Goal: Information Seeking & Learning: Check status

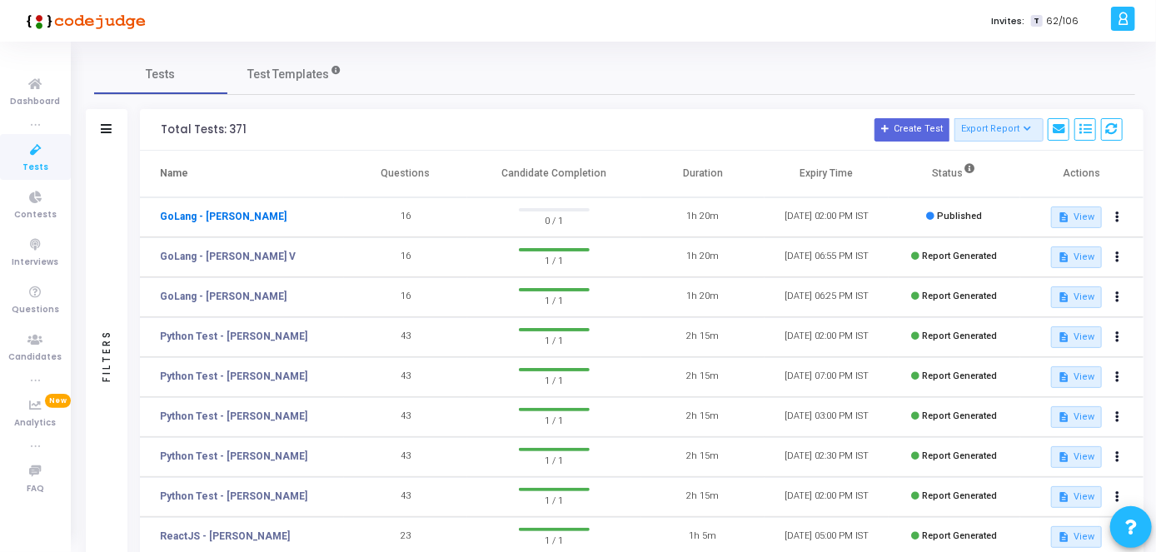
click at [181, 211] on link "GoLang - [PERSON_NAME]" at bounding box center [223, 216] width 127 height 15
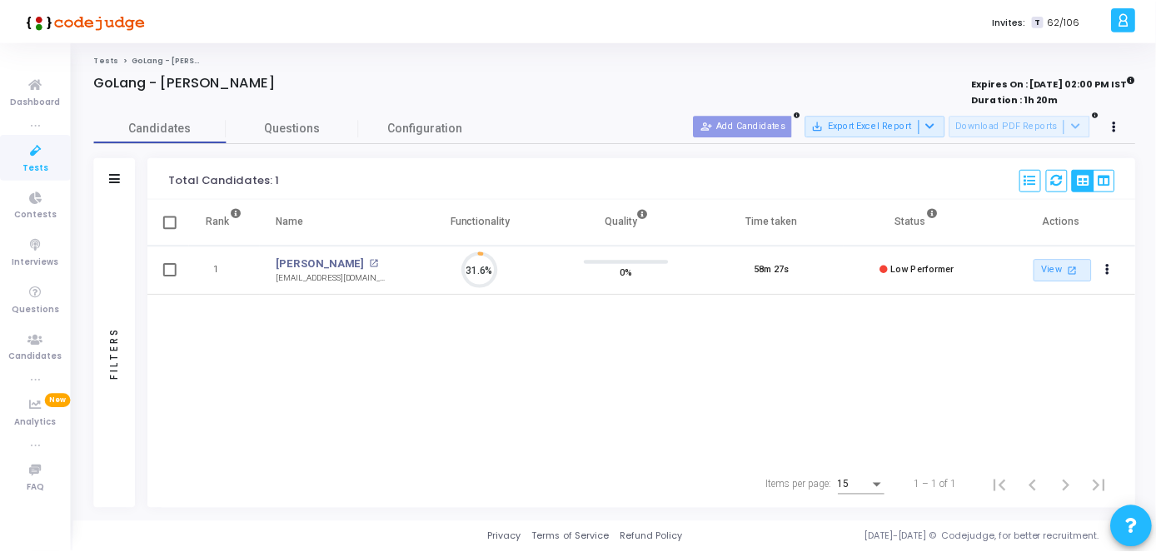
scroll to position [35, 42]
click at [395, 128] on span "Configuration" at bounding box center [427, 127] width 75 height 17
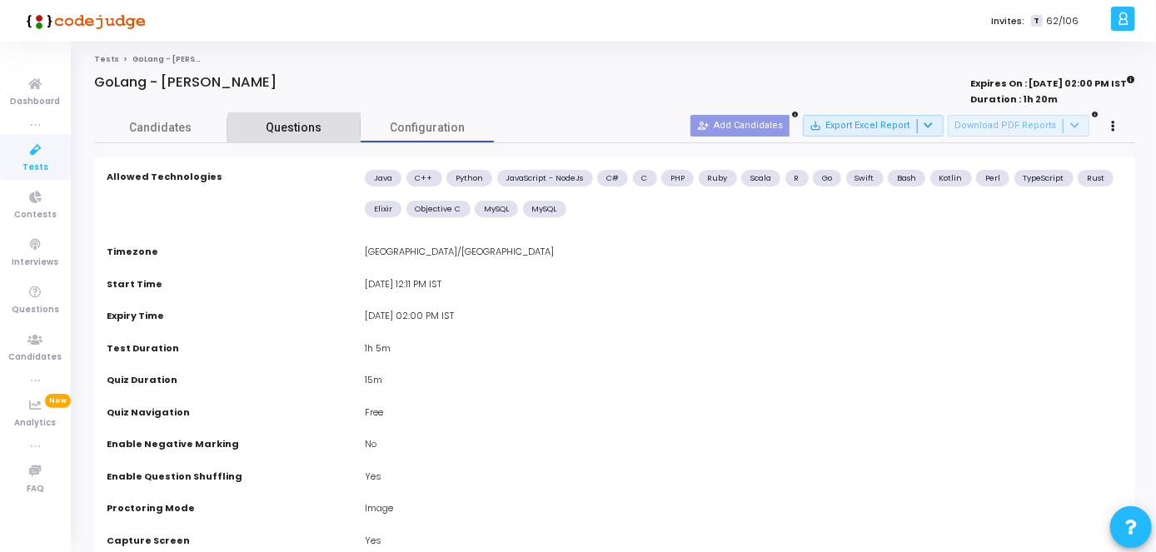
click at [325, 141] on link "Questions" at bounding box center [293, 127] width 133 height 29
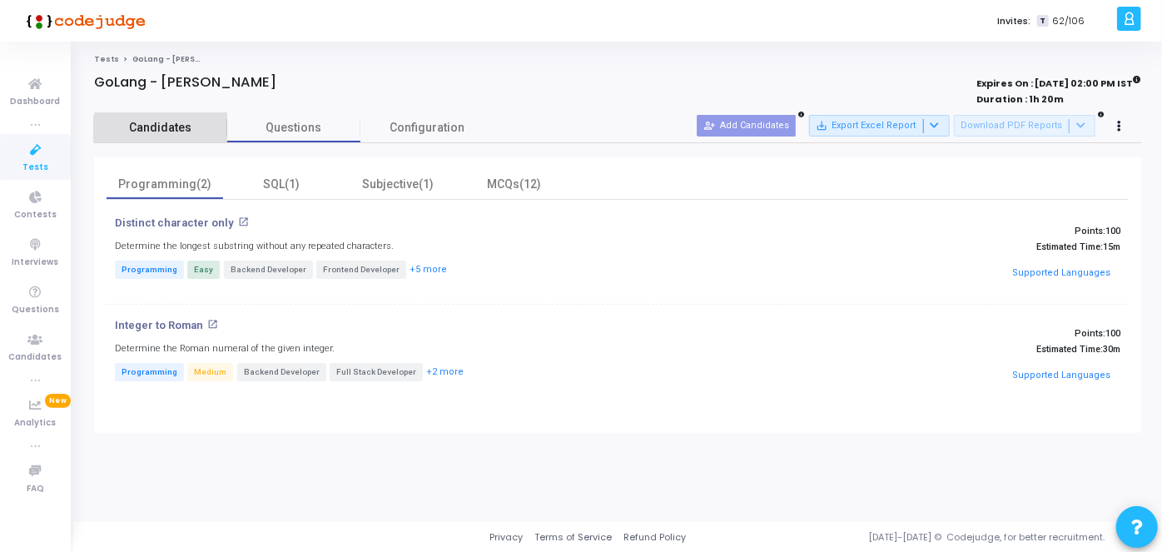
click at [199, 140] on link "Candidates" at bounding box center [160, 127] width 133 height 29
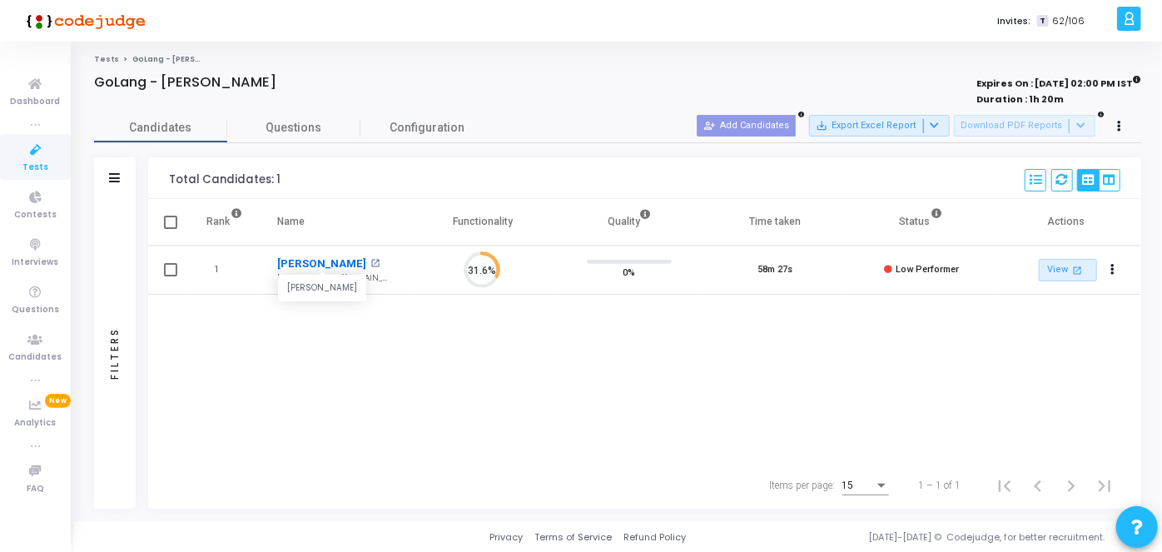
click at [341, 261] on link "[PERSON_NAME]" at bounding box center [321, 264] width 89 height 17
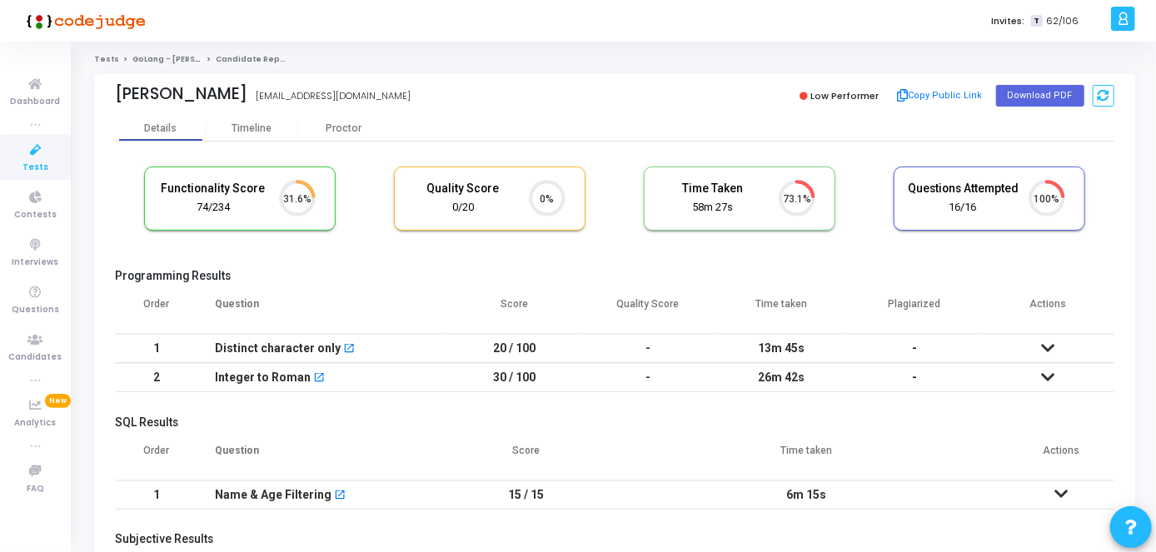
scroll to position [7, 7]
click at [340, 133] on div "Proctor" at bounding box center [344, 128] width 92 height 12
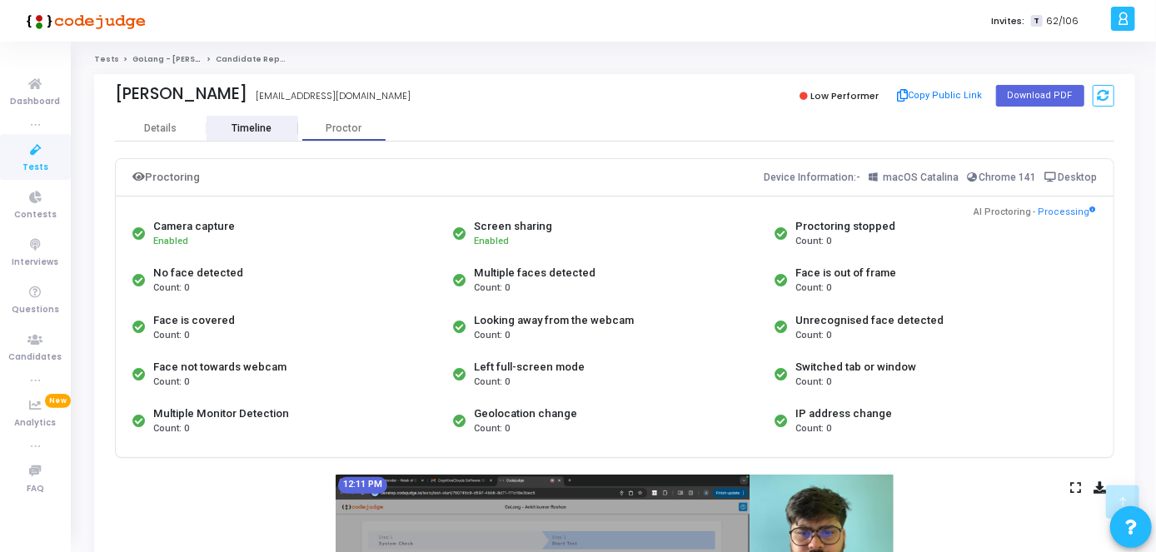
scroll to position [483, 0]
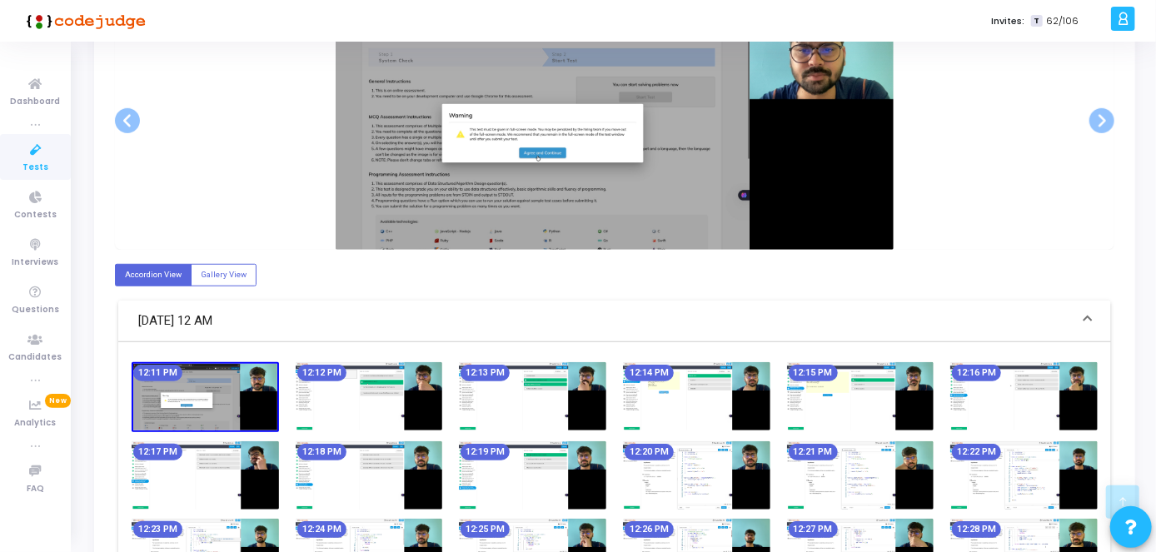
click at [635, 189] on img at bounding box center [614, 121] width 558 height 259
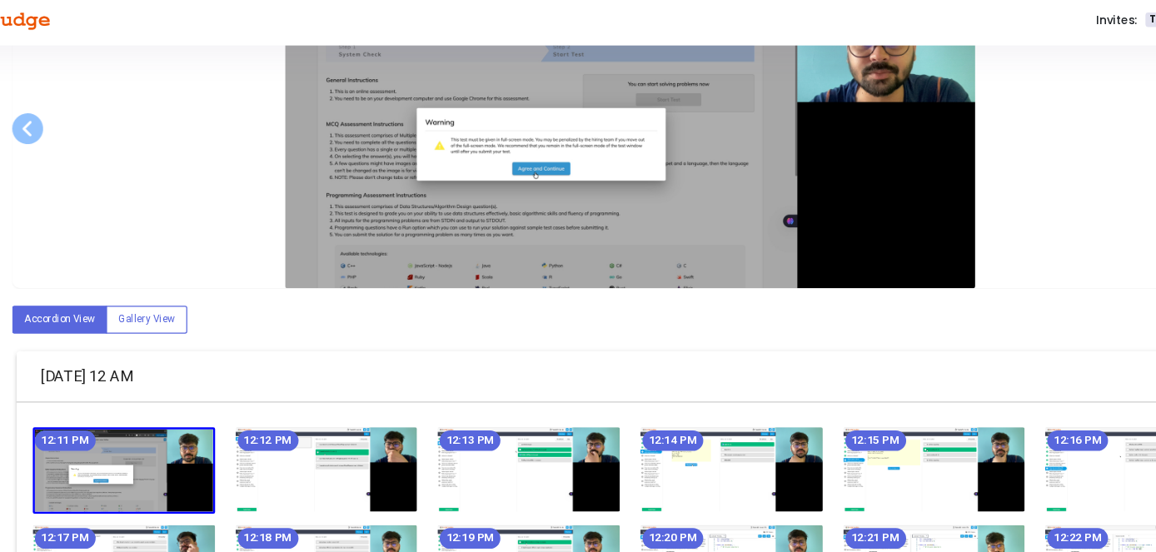
scroll to position [495, 0]
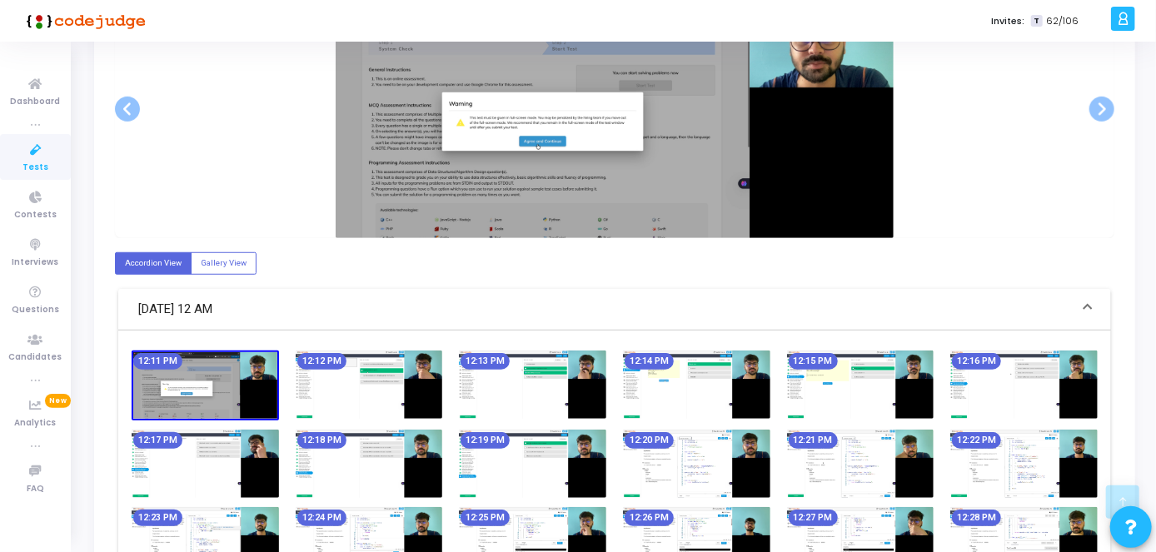
click at [689, 394] on img at bounding box center [696, 384] width 147 height 68
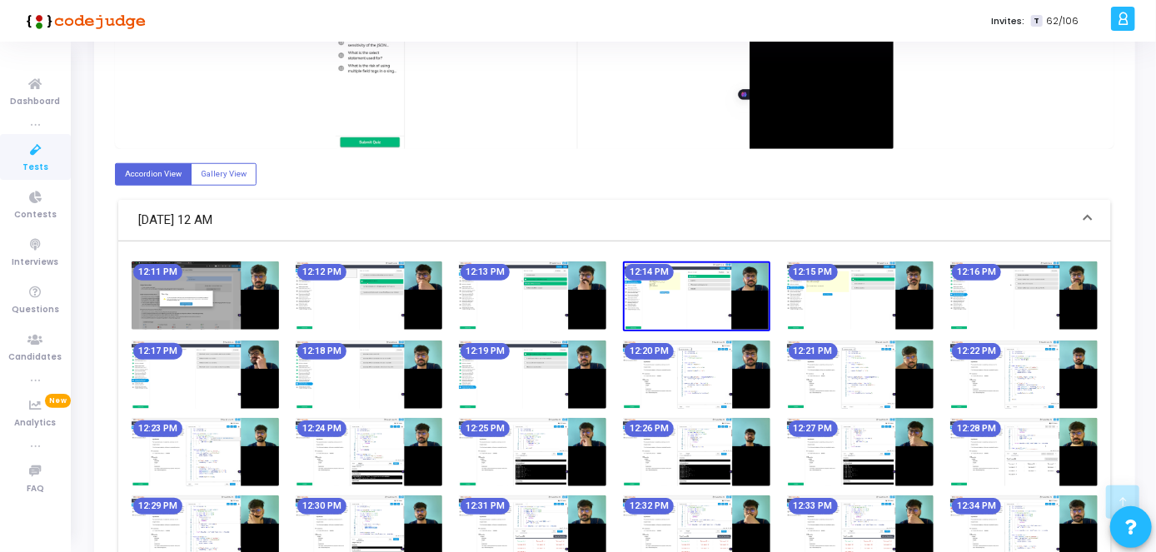
scroll to position [585, 0]
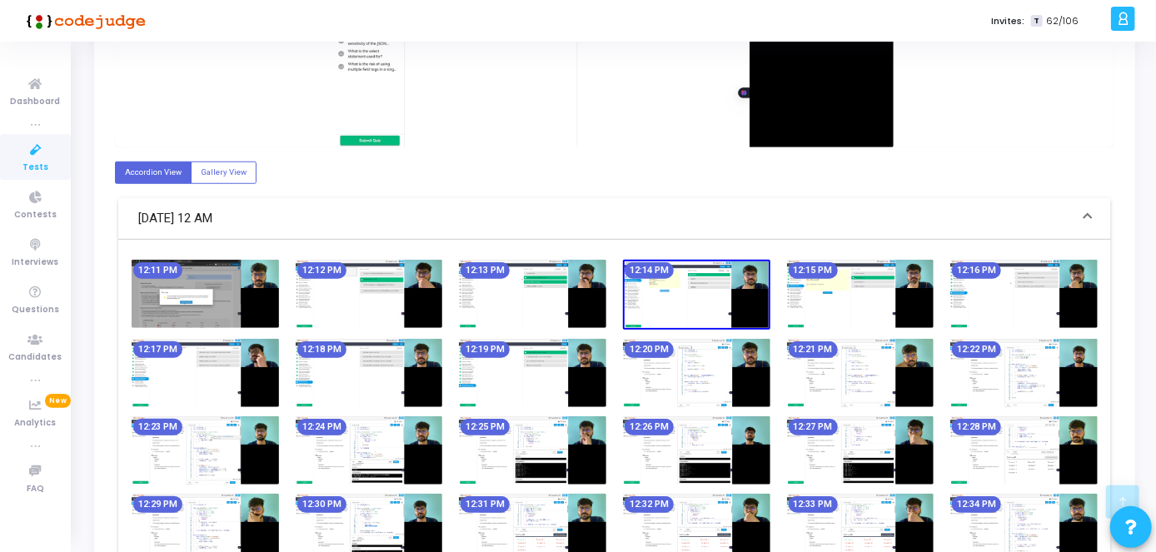
click at [921, 300] on img at bounding box center [860, 294] width 147 height 68
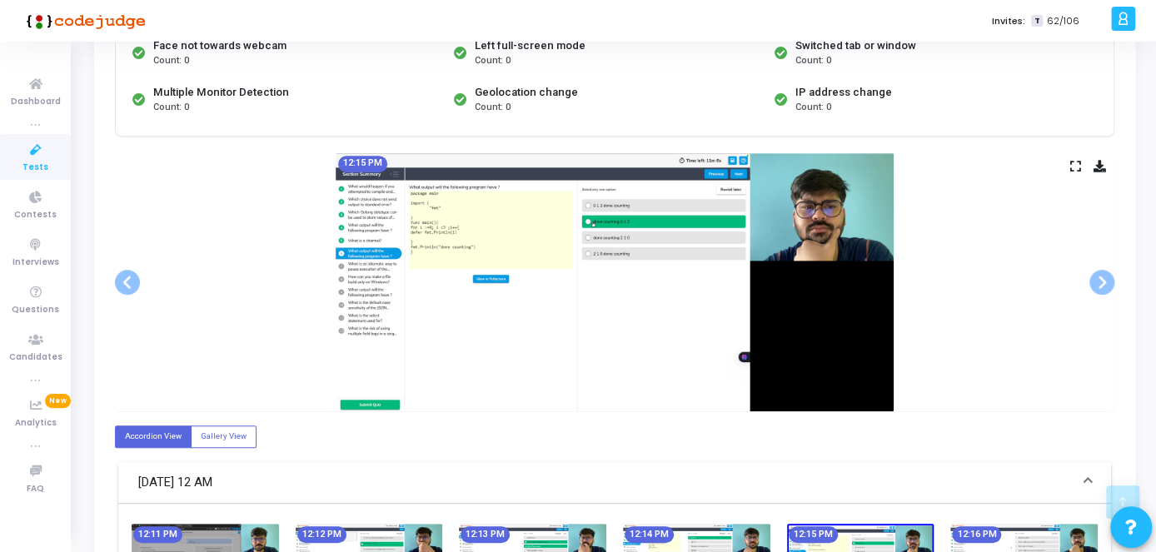
scroll to position [321, 0]
click at [1101, 279] on span at bounding box center [1101, 282] width 25 height 25
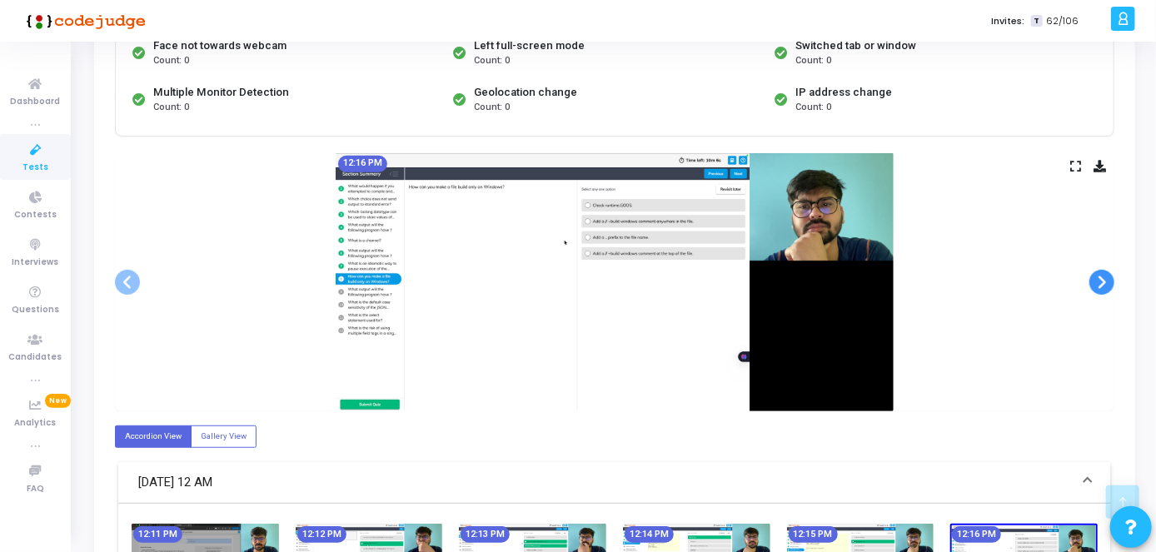
click at [1101, 279] on span at bounding box center [1101, 282] width 25 height 25
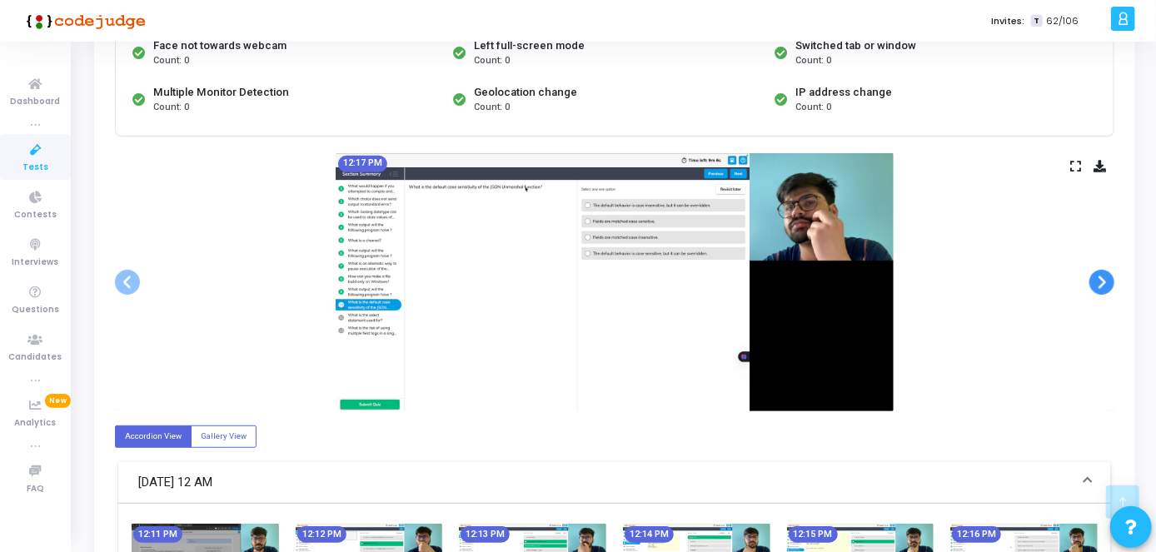
click at [1098, 279] on span at bounding box center [1101, 282] width 25 height 25
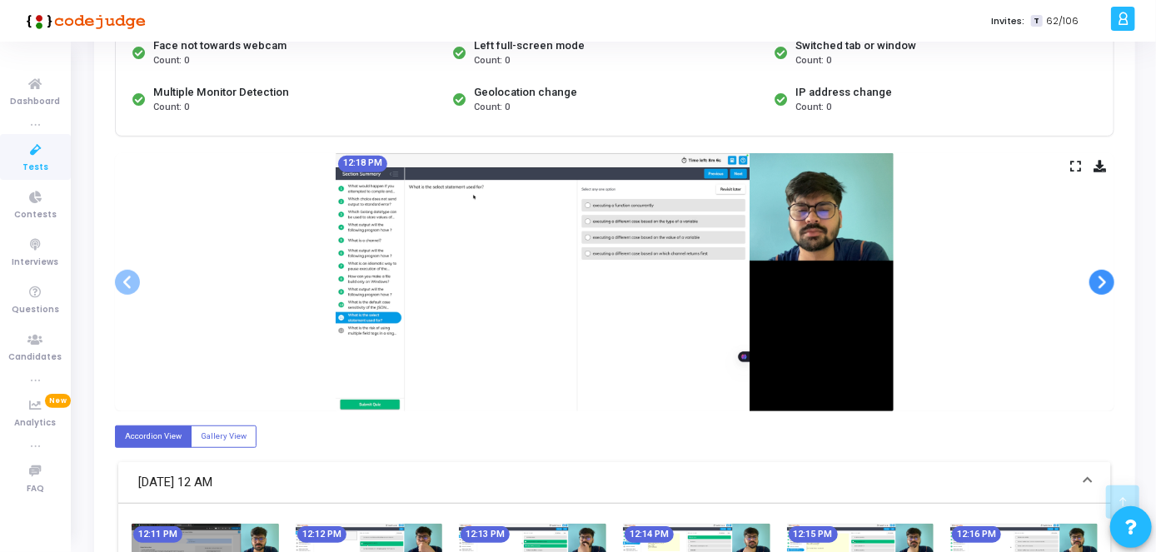
click at [1098, 279] on span at bounding box center [1101, 282] width 25 height 25
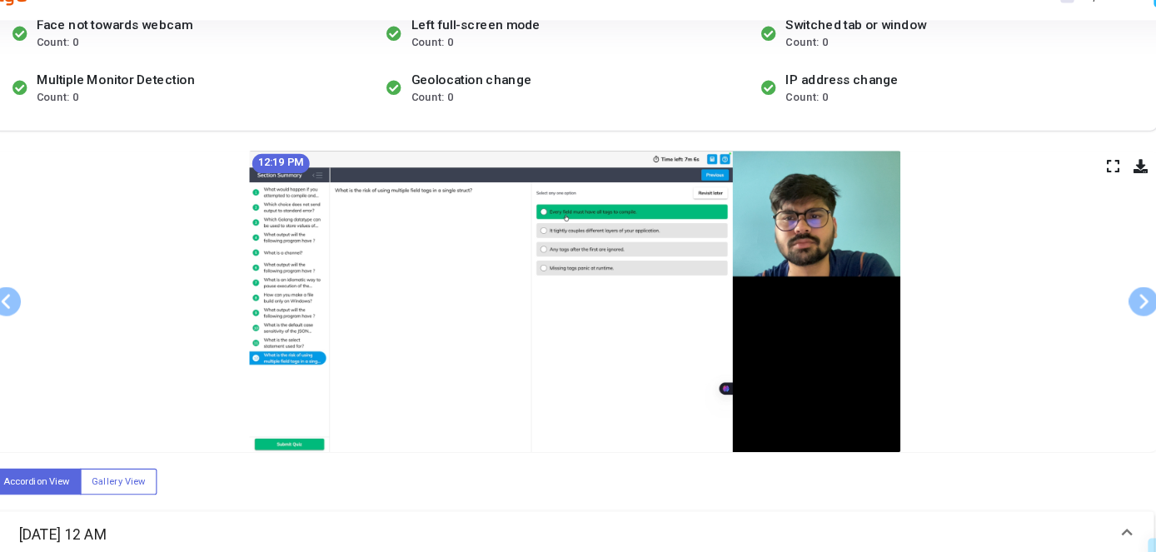
click at [1099, 293] on div "12:19 PM" at bounding box center [614, 282] width 999 height 259
click at [1100, 288] on span at bounding box center [1101, 282] width 25 height 25
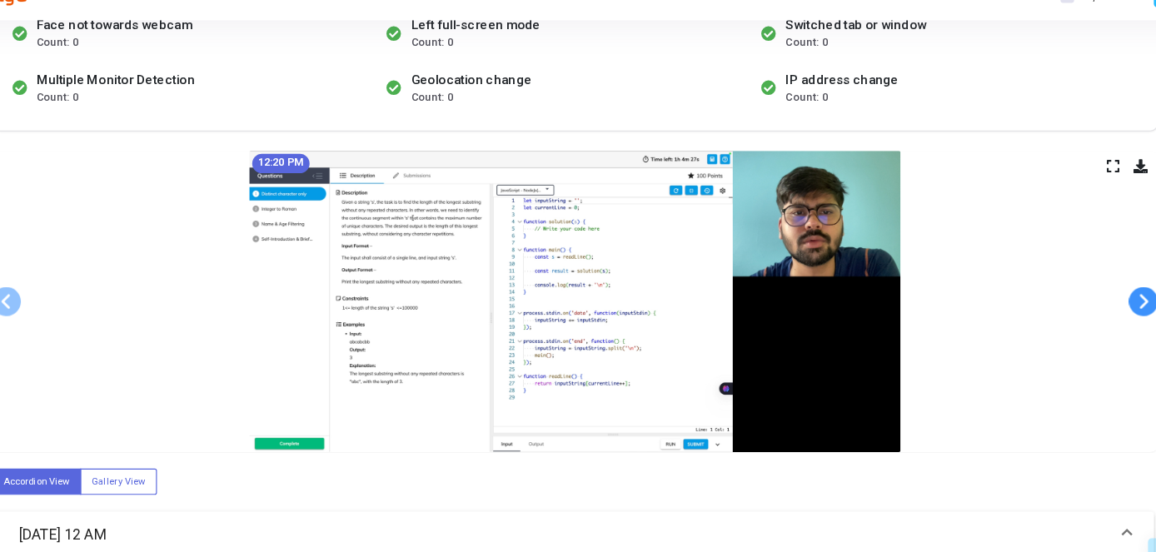
click at [1100, 288] on span at bounding box center [1101, 282] width 25 height 25
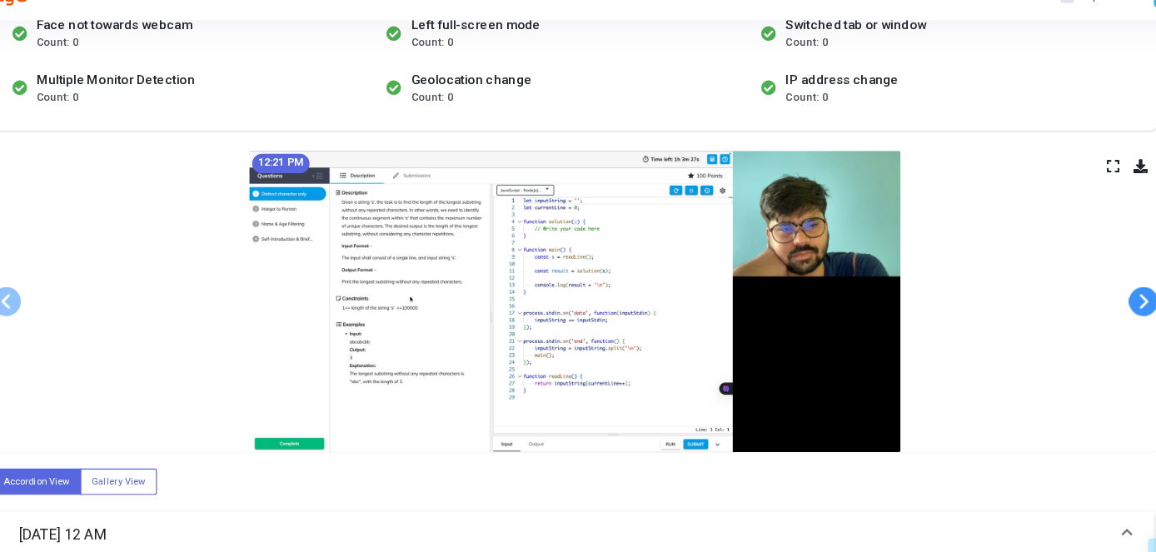
click at [1100, 288] on span at bounding box center [1101, 282] width 25 height 25
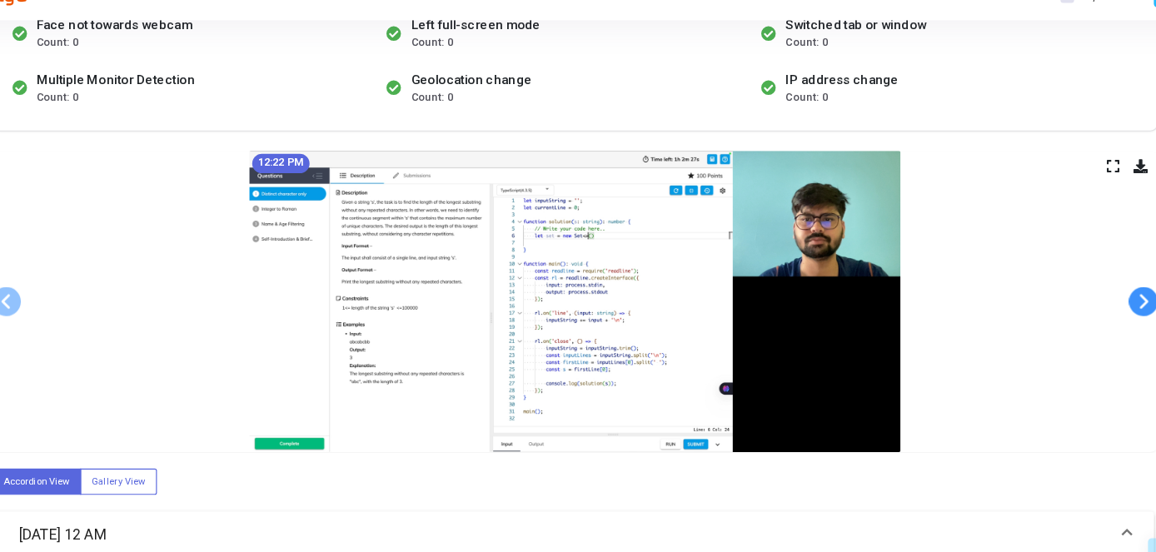
click at [1100, 288] on span at bounding box center [1101, 282] width 25 height 25
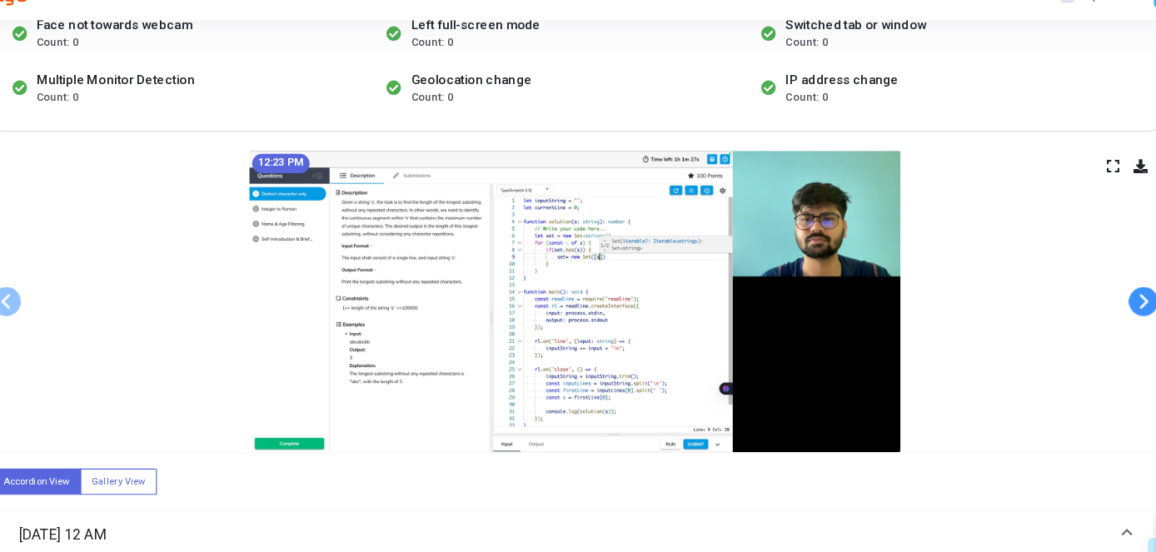
click at [1100, 288] on span at bounding box center [1101, 282] width 25 height 25
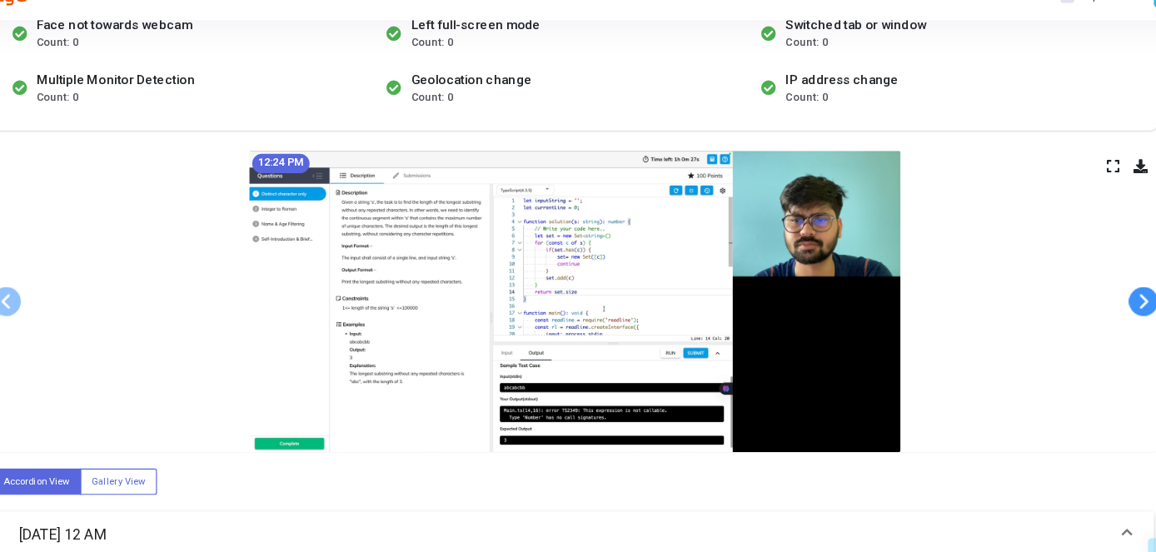
click at [1100, 288] on span at bounding box center [1101, 282] width 25 height 25
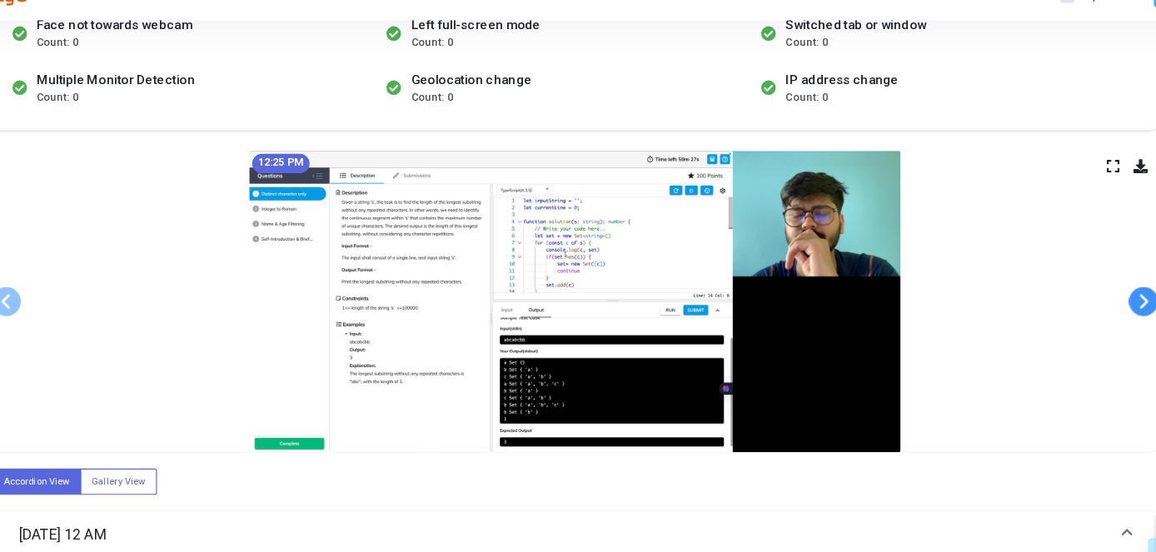
click at [1100, 288] on span at bounding box center [1101, 282] width 25 height 25
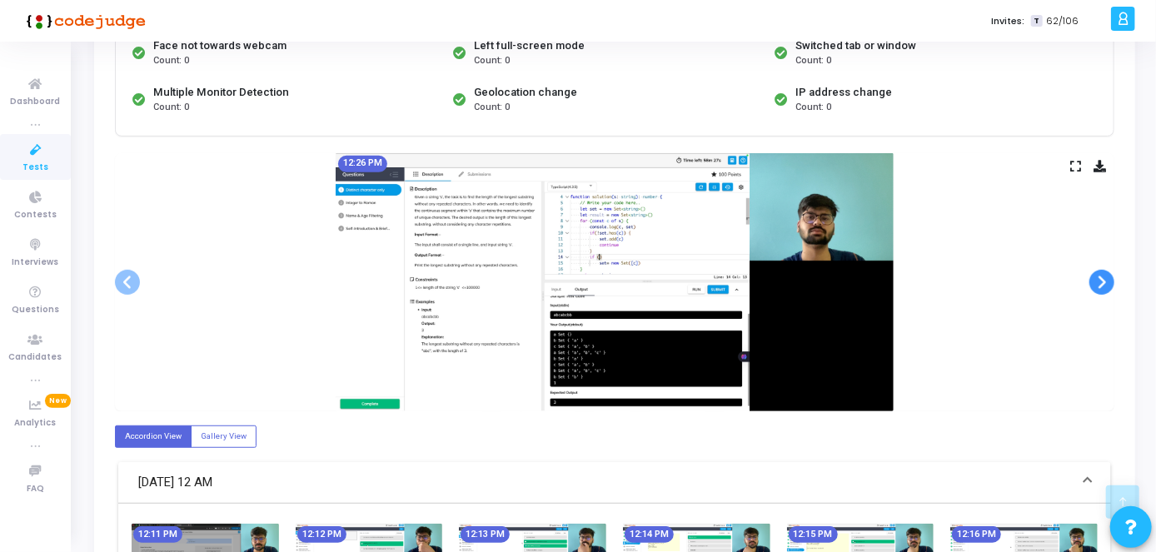
click at [1104, 279] on span at bounding box center [1101, 282] width 25 height 25
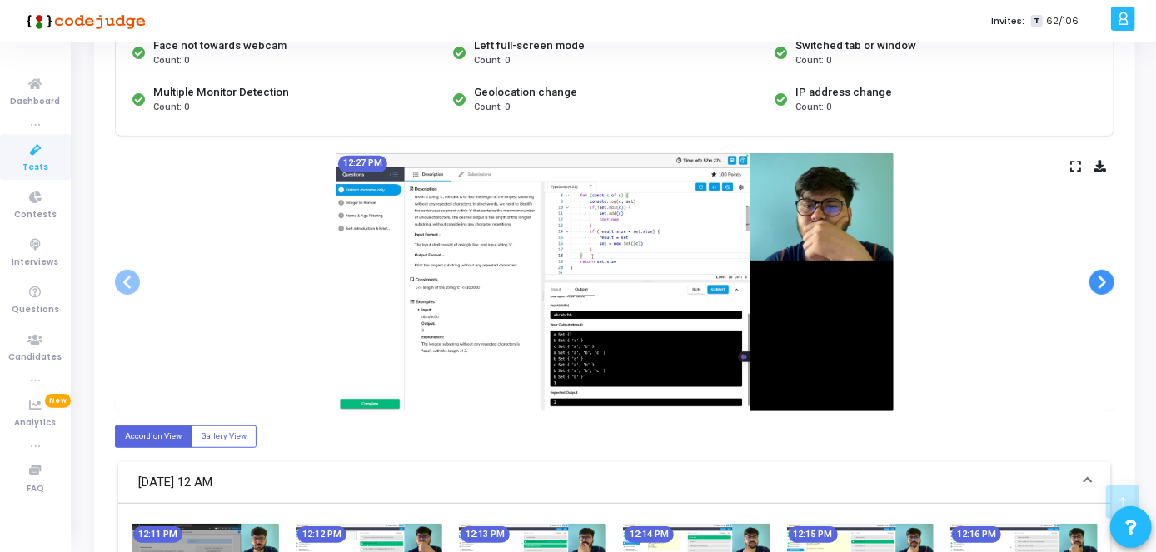
click at [1104, 279] on span at bounding box center [1101, 282] width 25 height 25
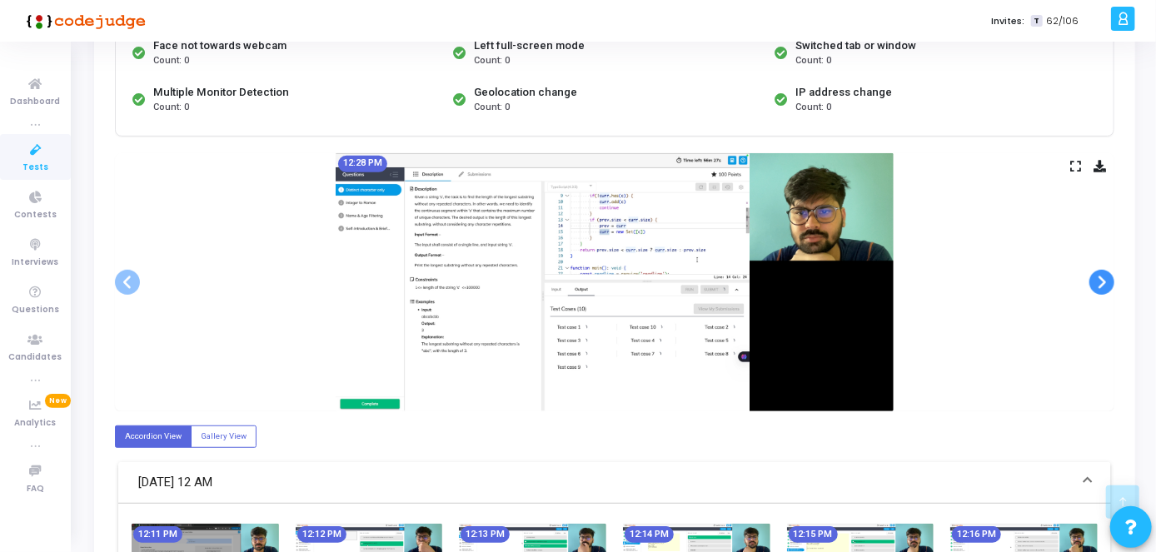
click at [1104, 279] on span at bounding box center [1101, 282] width 25 height 25
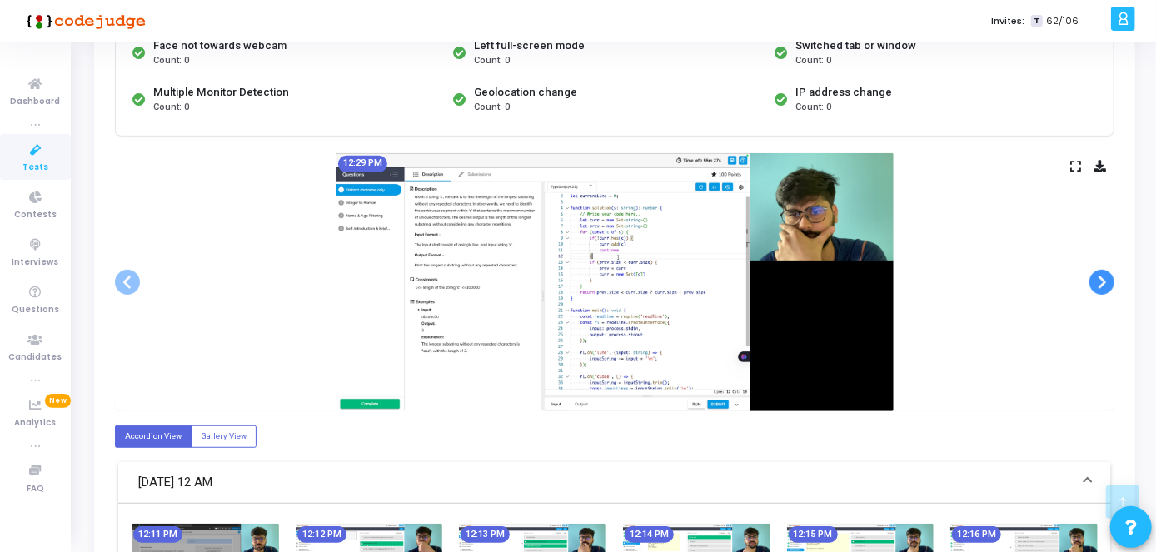
click at [1104, 279] on span at bounding box center [1101, 282] width 25 height 25
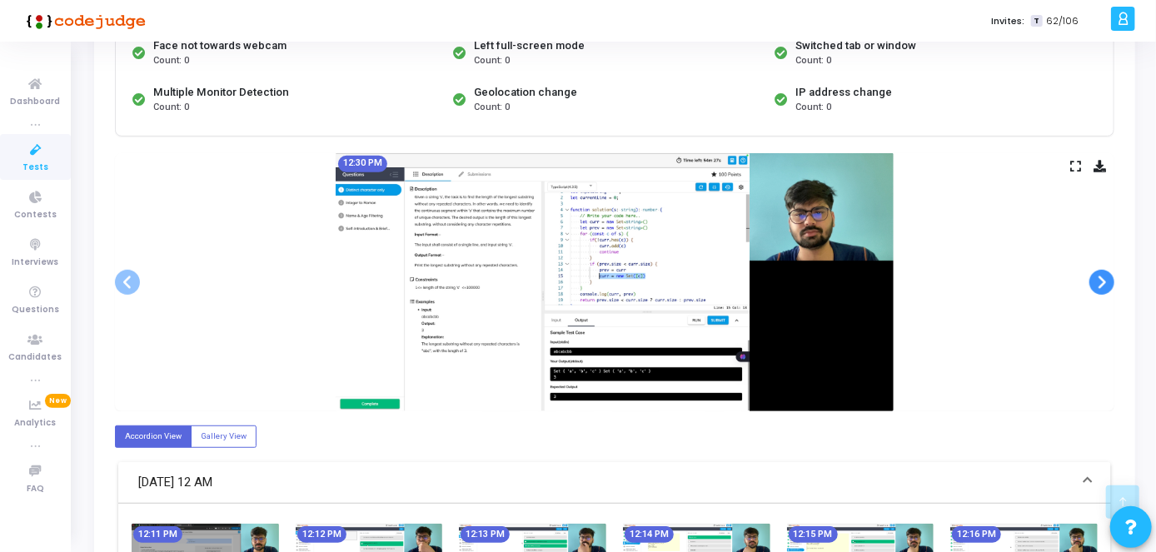
click at [1104, 279] on span at bounding box center [1101, 282] width 25 height 25
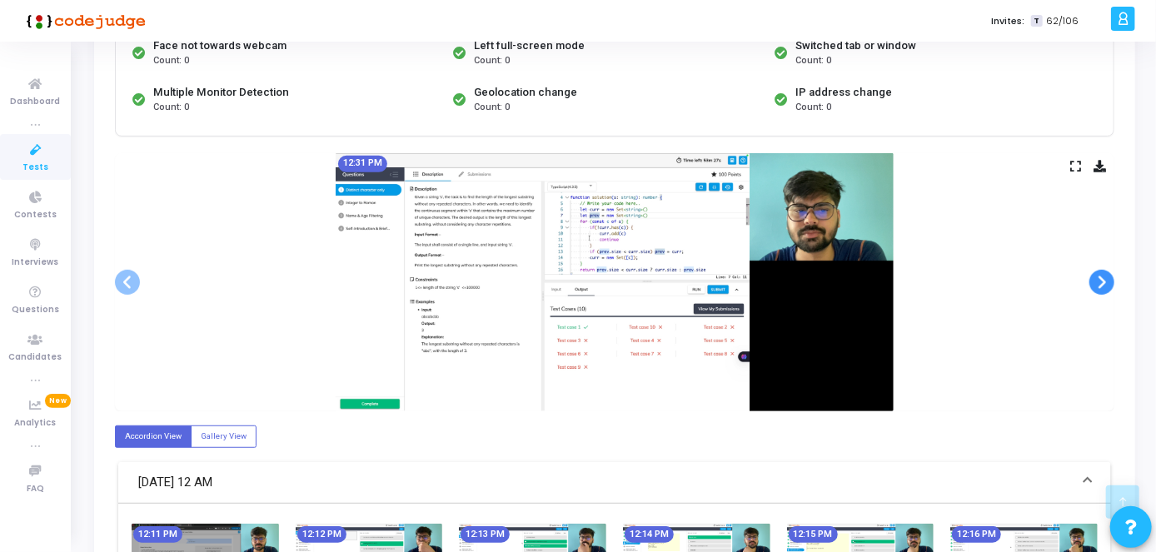
click at [1104, 279] on span at bounding box center [1101, 282] width 25 height 25
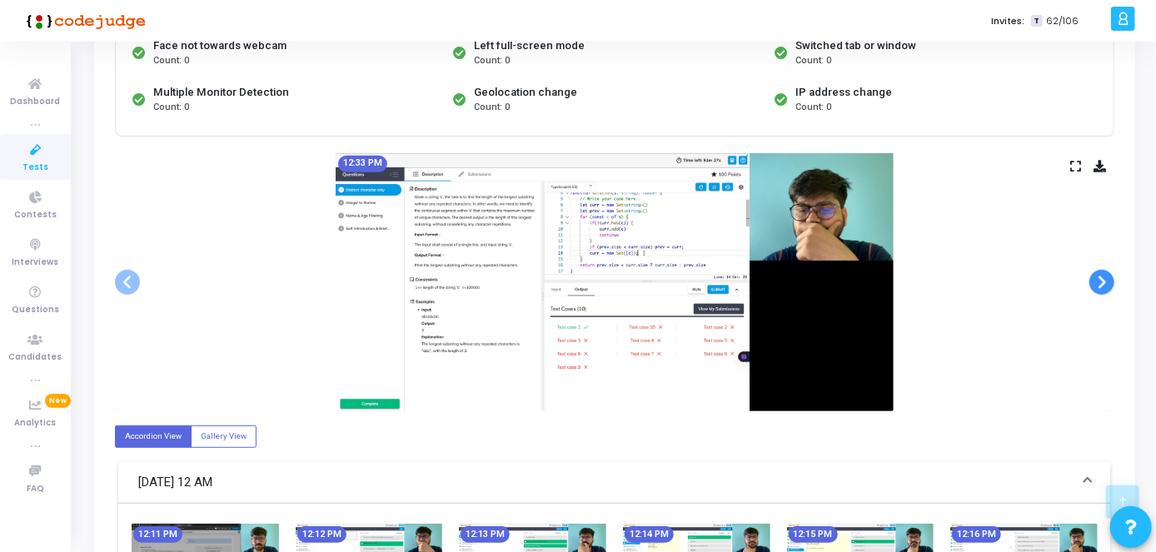
click at [1104, 279] on span at bounding box center [1101, 282] width 25 height 25
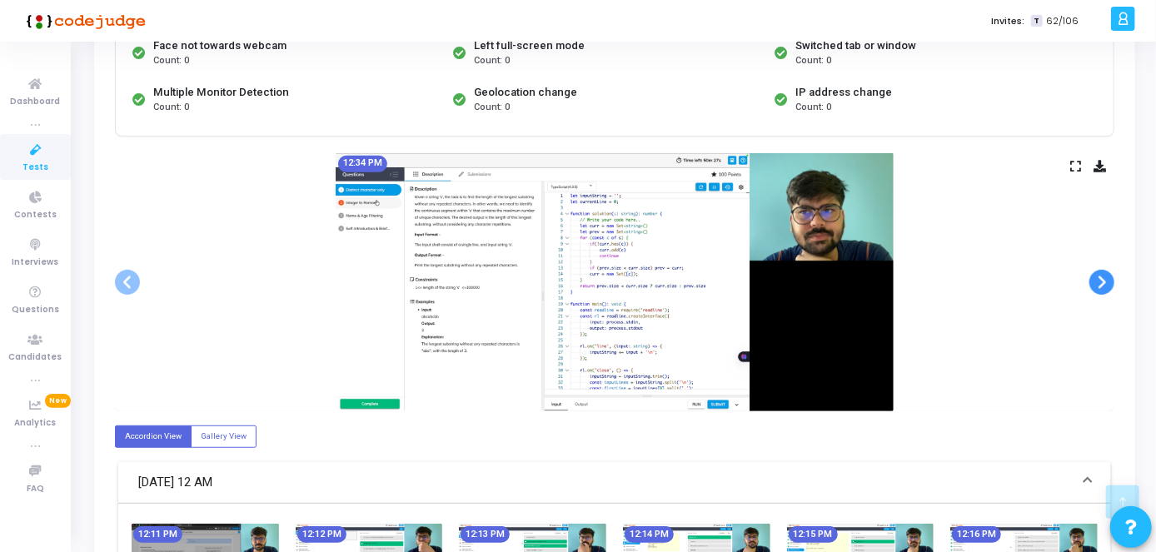
click at [1104, 279] on span at bounding box center [1101, 282] width 25 height 25
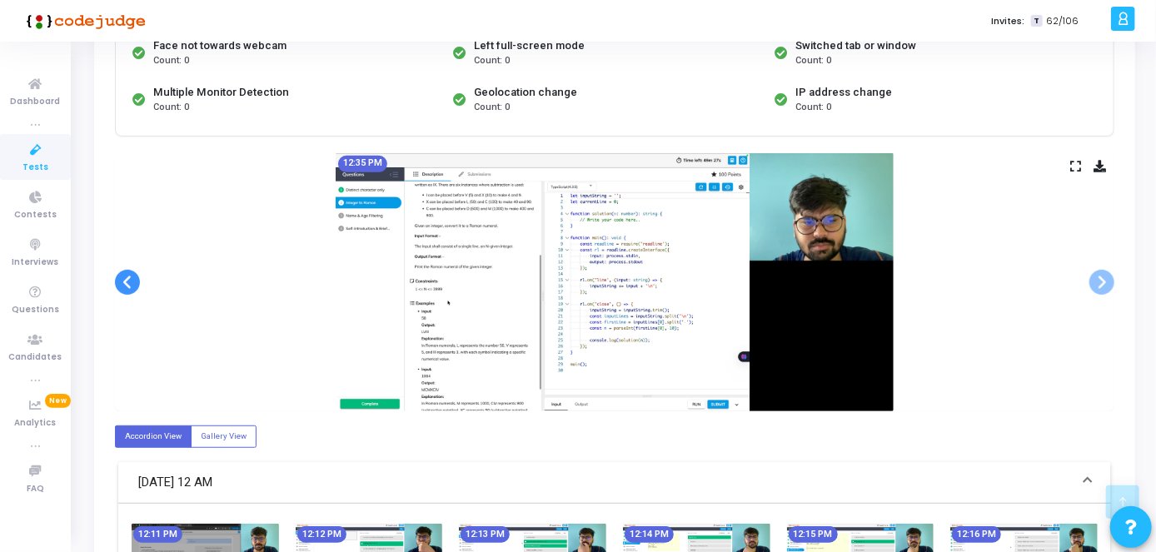
click at [122, 278] on span at bounding box center [127, 282] width 25 height 25
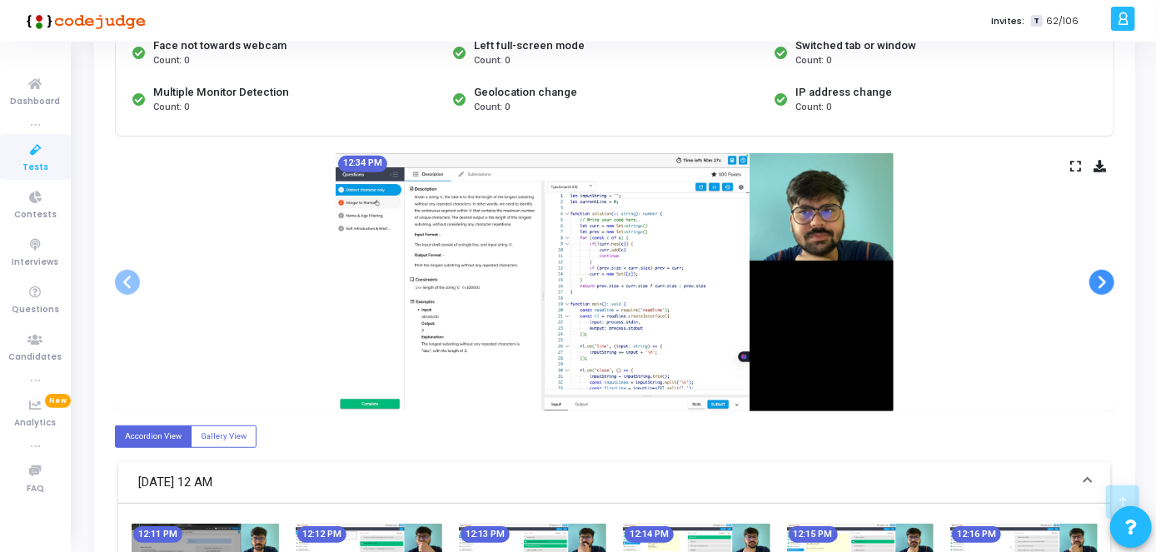
click at [1099, 280] on span at bounding box center [1101, 282] width 25 height 25
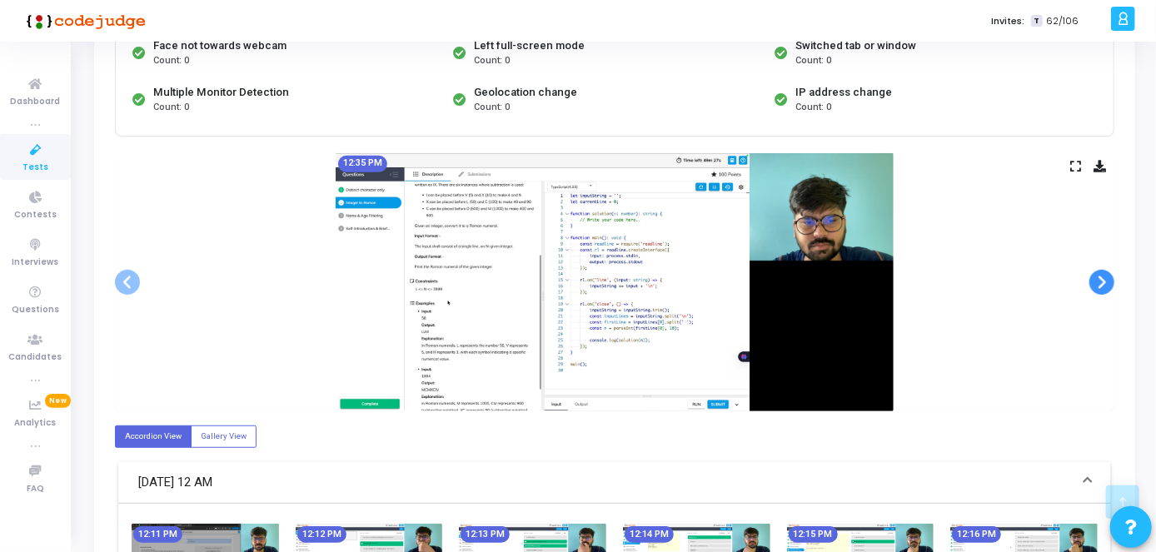
click at [1099, 280] on span at bounding box center [1101, 282] width 25 height 25
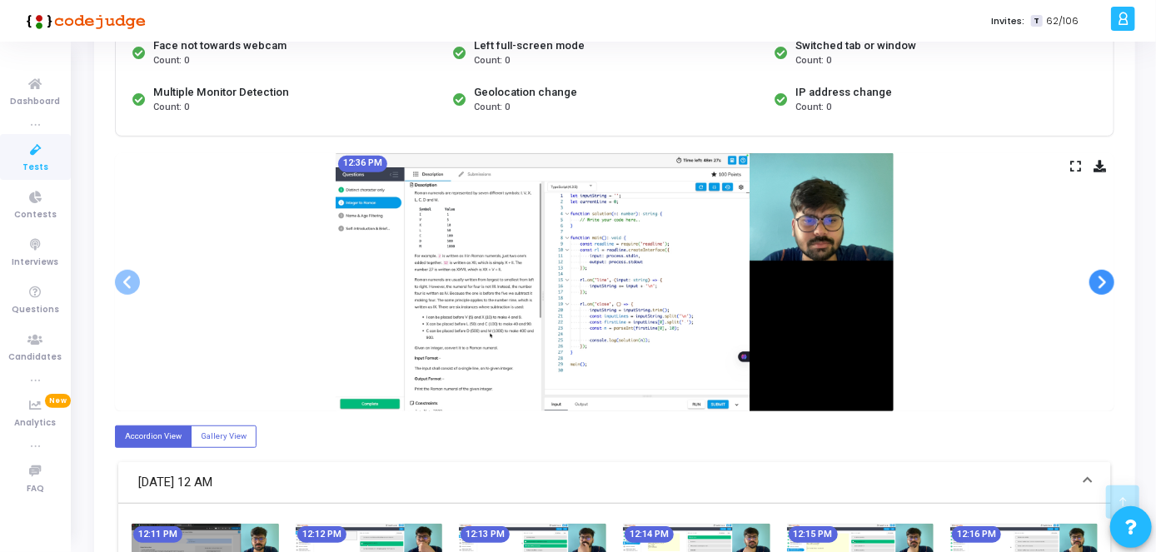
click at [1099, 280] on span at bounding box center [1101, 282] width 25 height 25
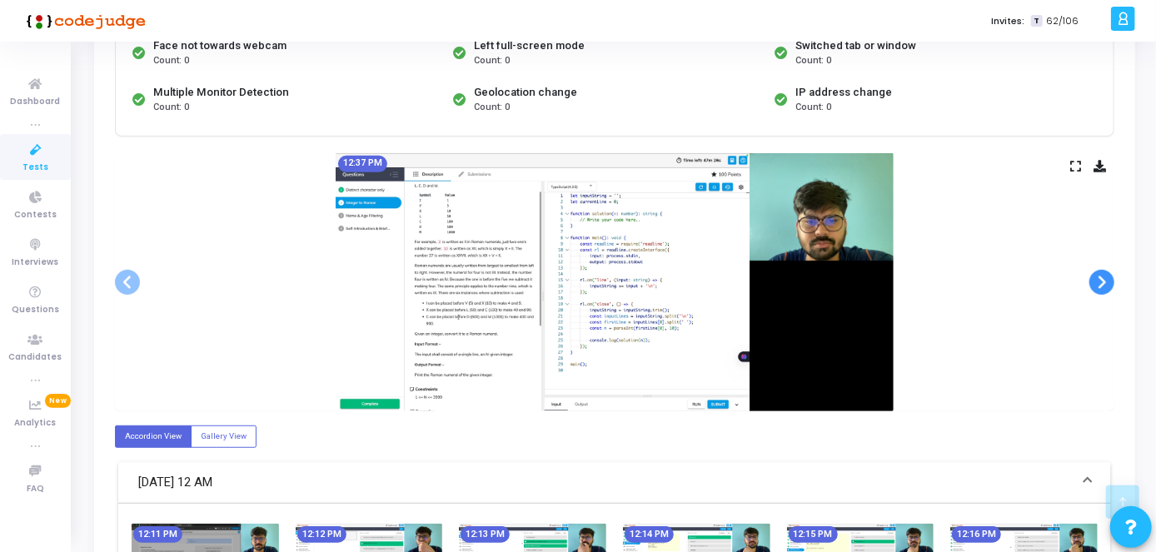
click at [1099, 280] on span at bounding box center [1101, 282] width 25 height 25
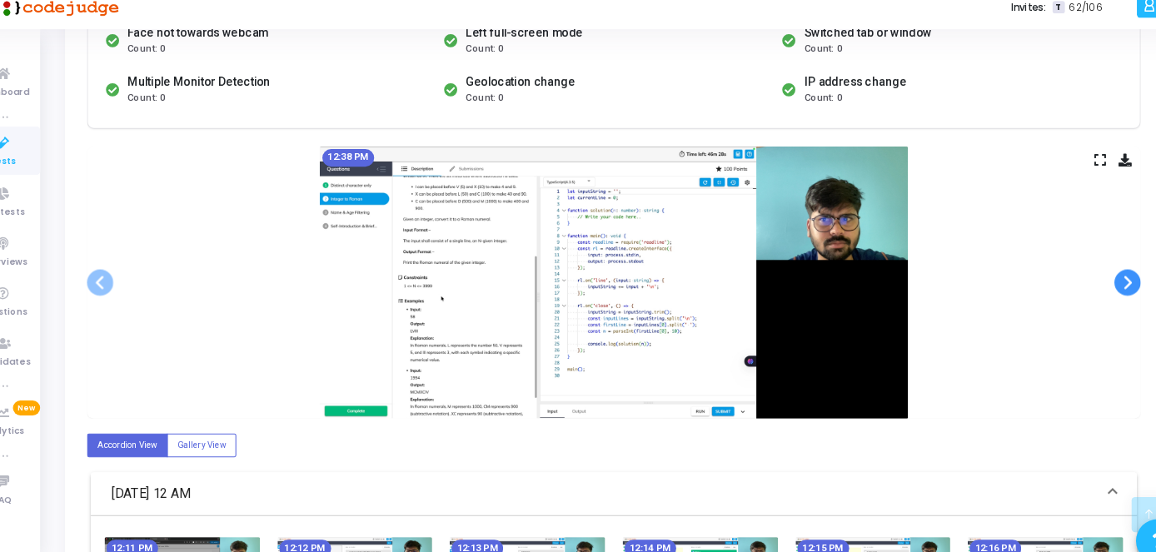
click at [1107, 279] on span at bounding box center [1101, 282] width 25 height 25
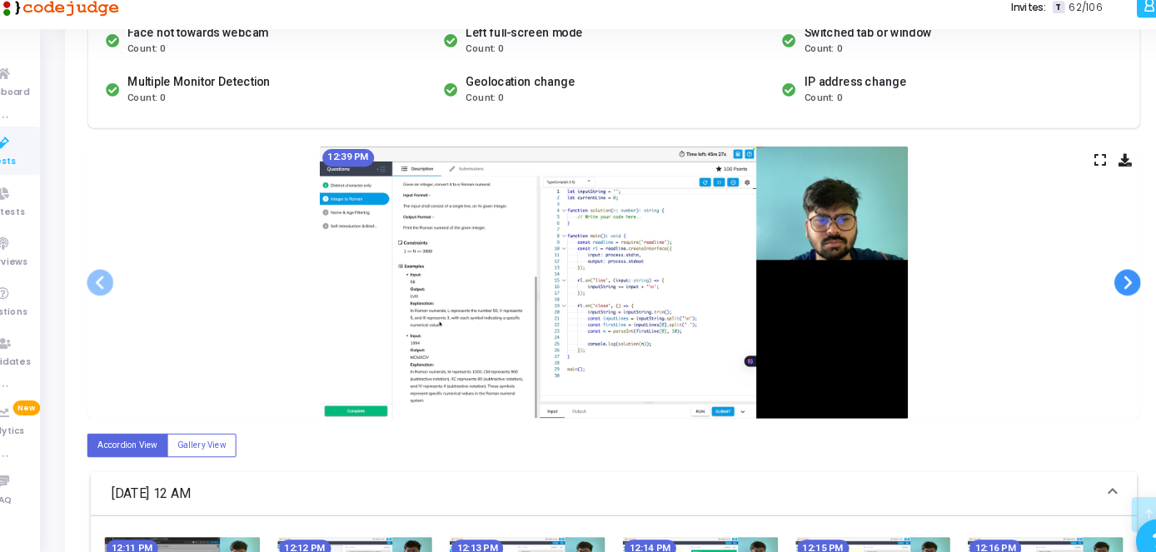
click at [1107, 279] on span at bounding box center [1101, 282] width 25 height 25
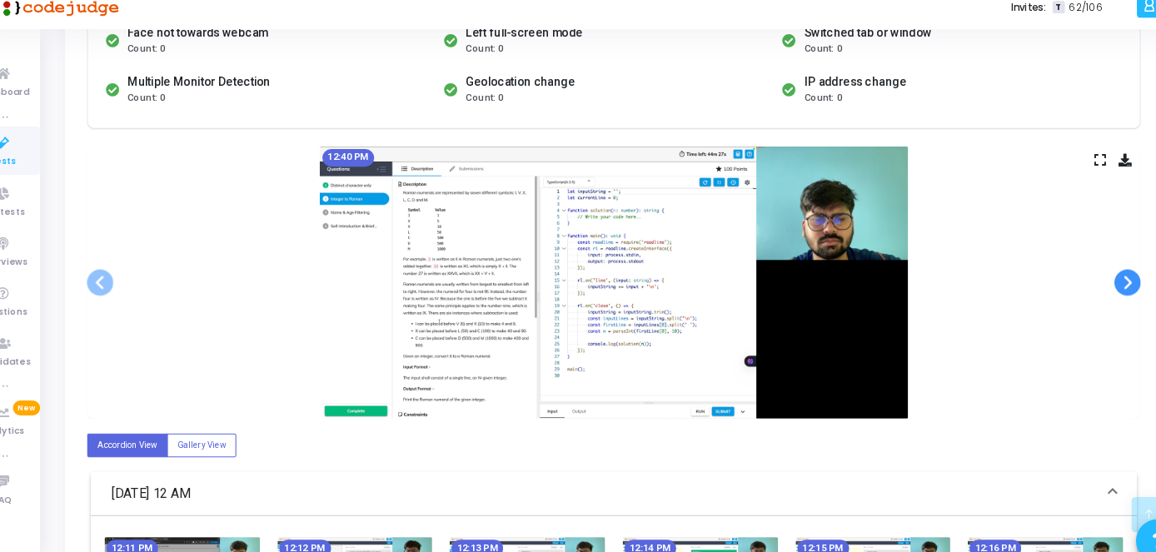
click at [1107, 279] on span at bounding box center [1101, 282] width 25 height 25
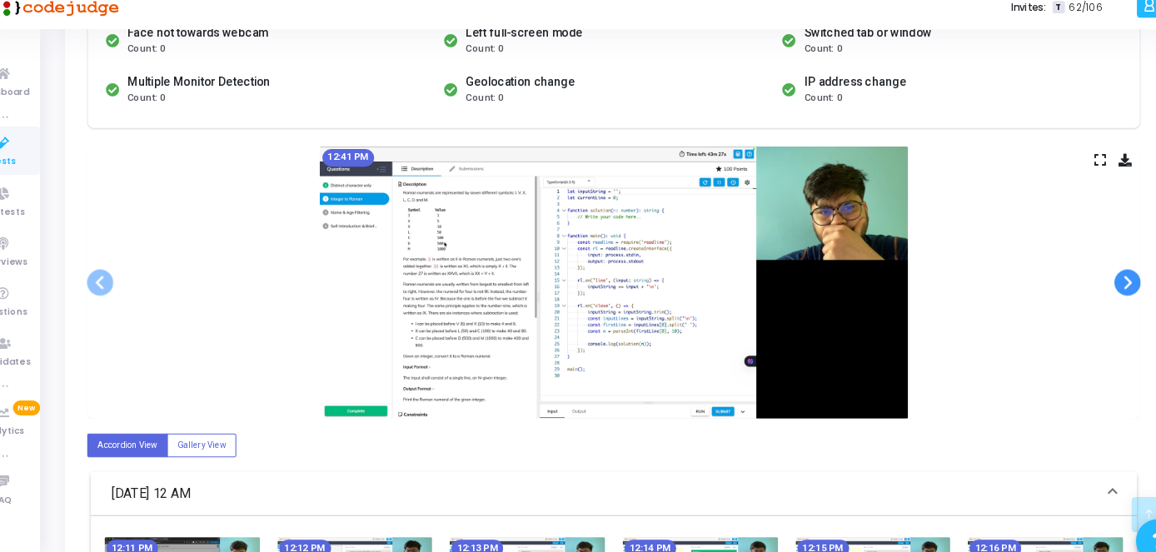
click at [1107, 279] on span at bounding box center [1101, 282] width 25 height 25
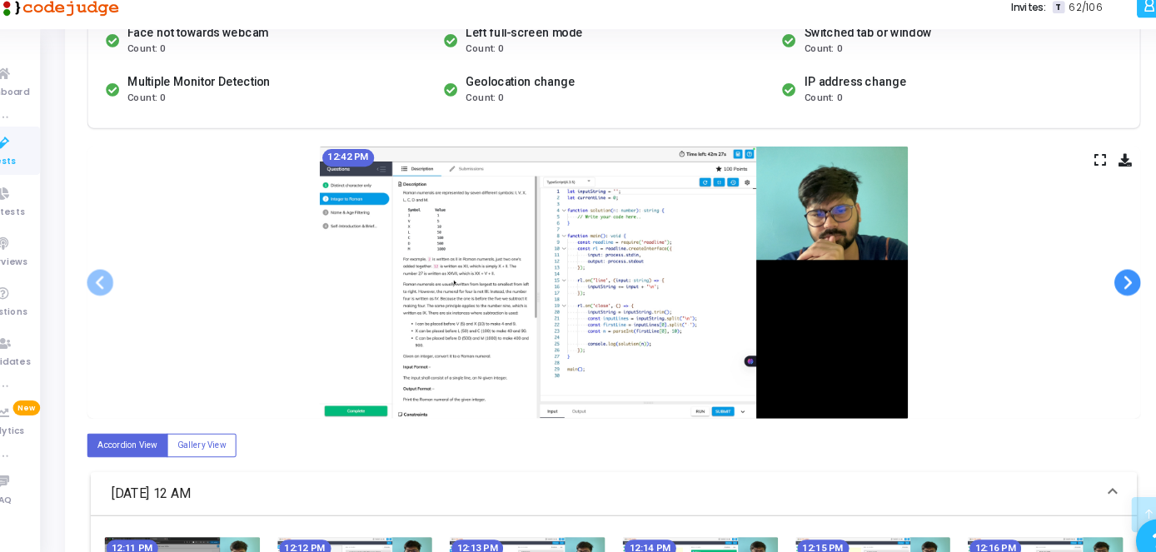
click at [1107, 279] on span at bounding box center [1101, 282] width 25 height 25
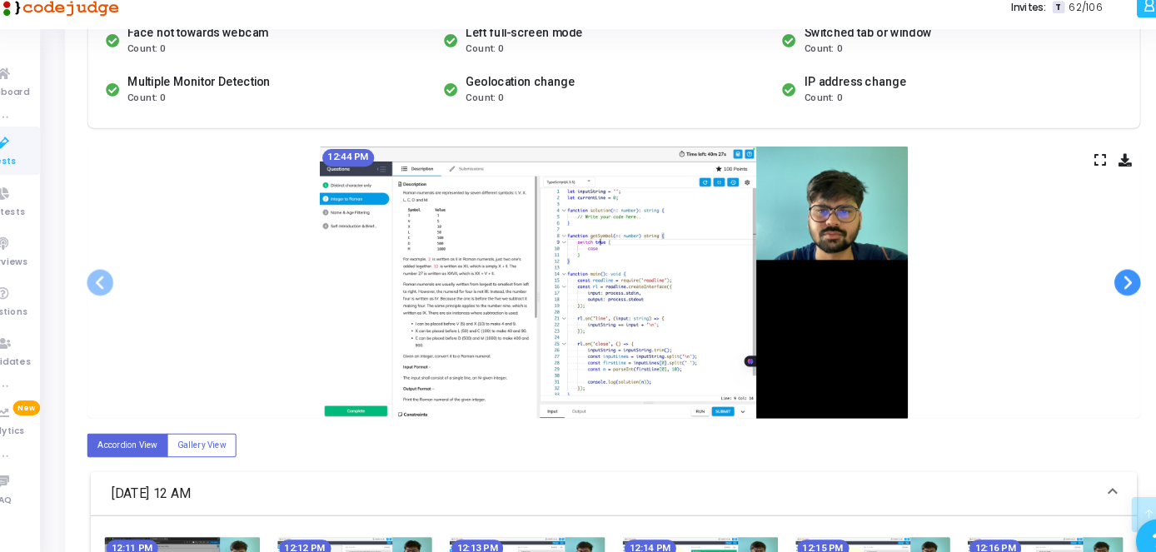
click at [1107, 279] on span at bounding box center [1101, 282] width 25 height 25
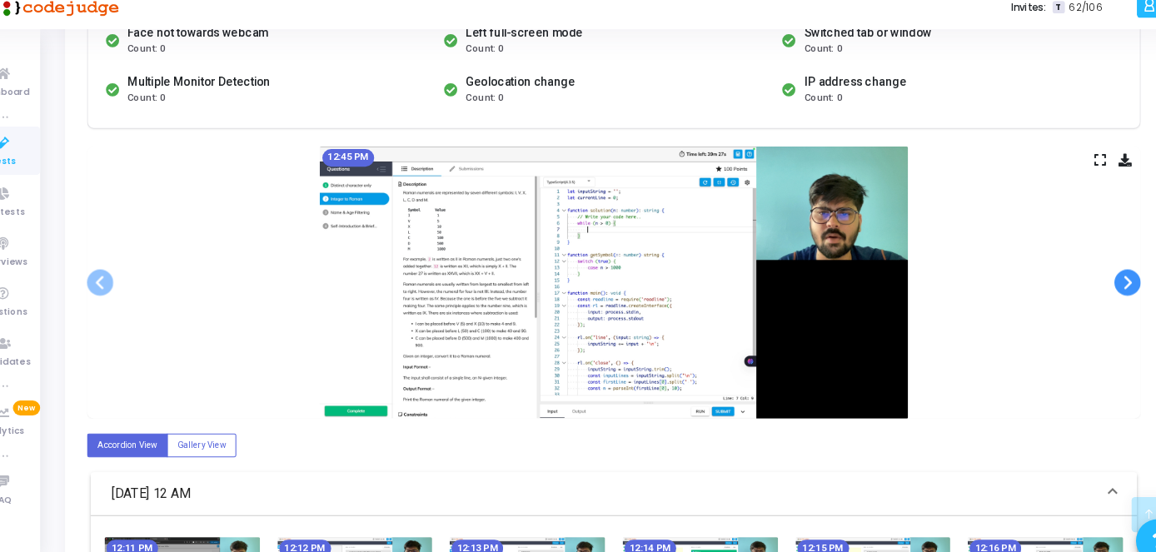
click at [1107, 279] on span at bounding box center [1101, 282] width 25 height 25
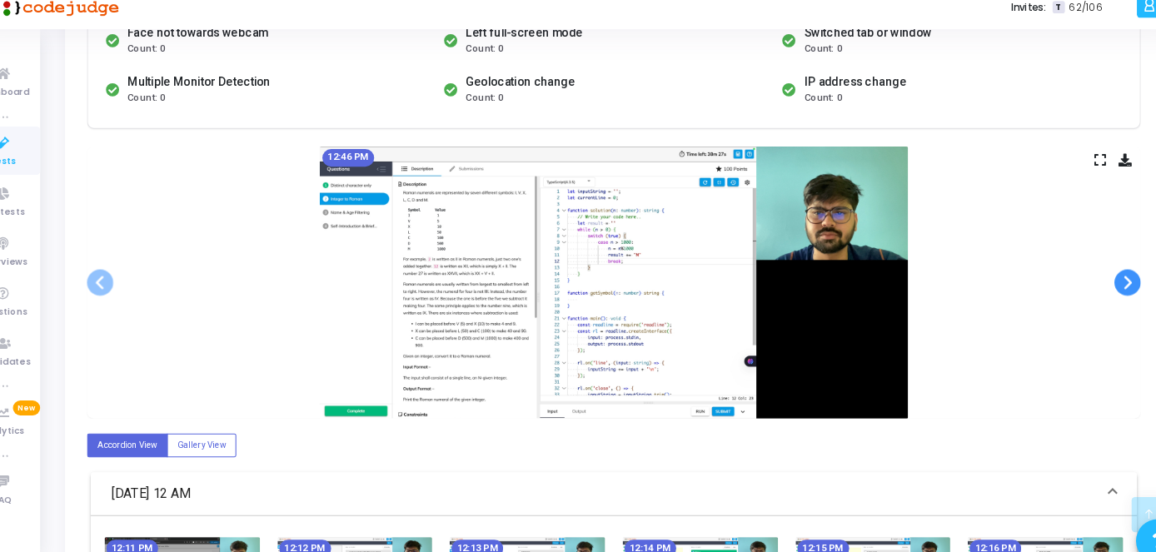
click at [1107, 279] on span at bounding box center [1101, 282] width 25 height 25
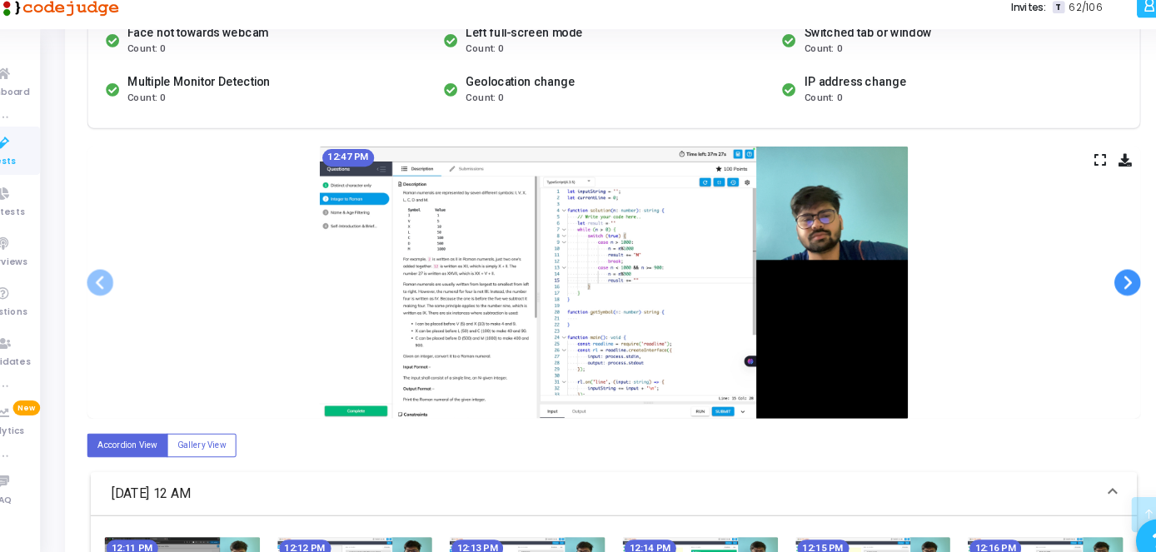
click at [1107, 279] on span at bounding box center [1101, 282] width 25 height 25
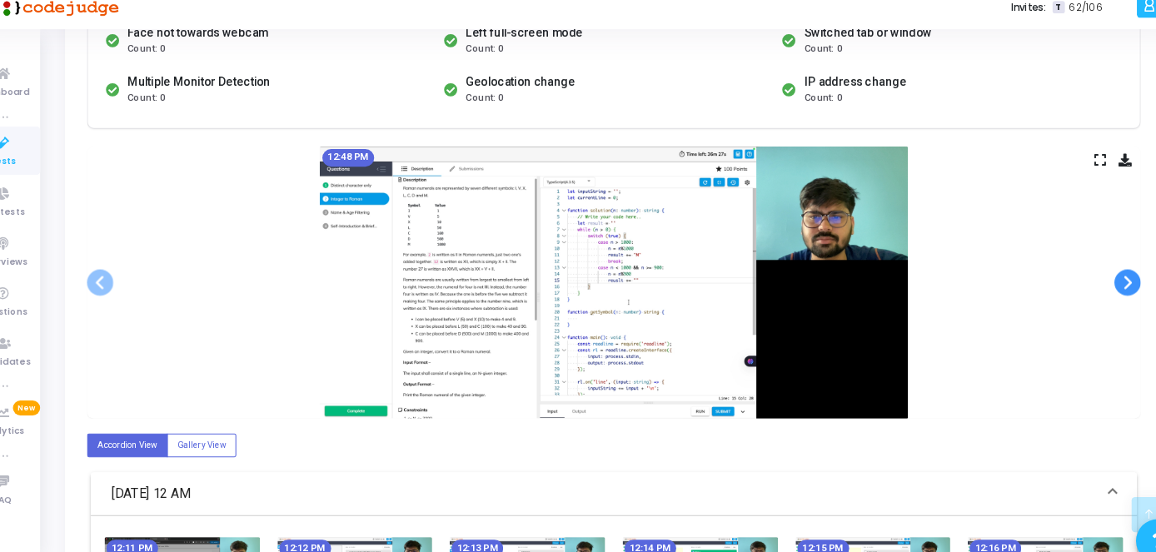
click at [1107, 279] on span at bounding box center [1101, 282] width 25 height 25
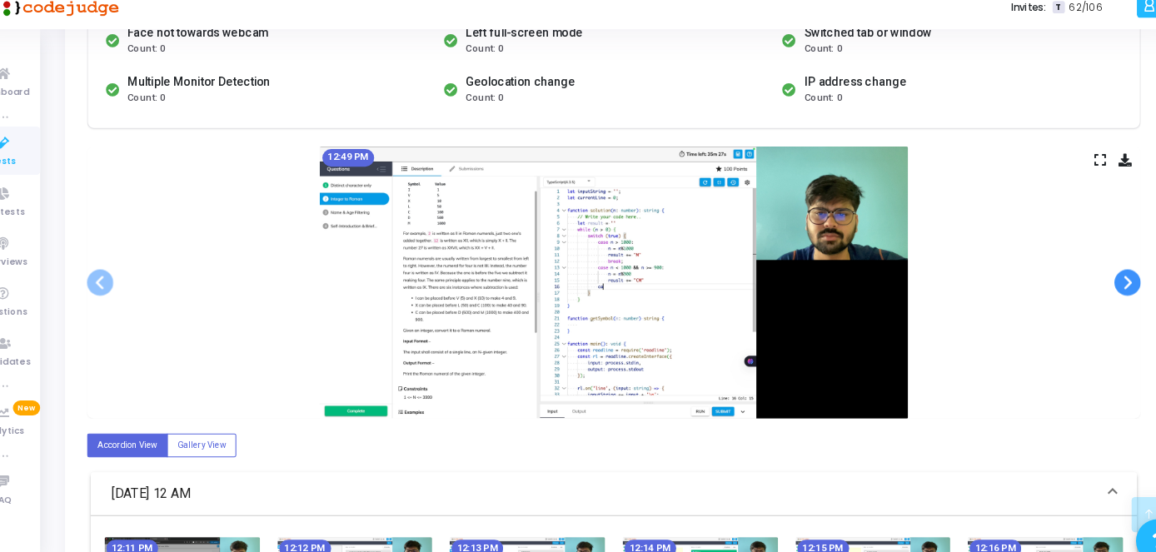
click at [1107, 279] on span at bounding box center [1101, 282] width 25 height 25
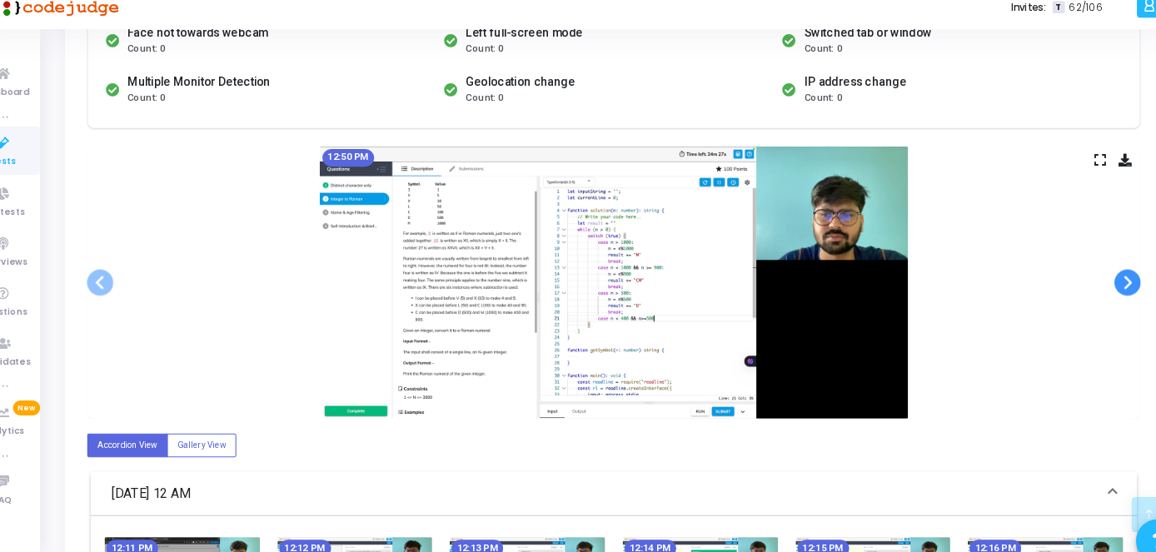
click at [1107, 279] on span at bounding box center [1101, 282] width 25 height 25
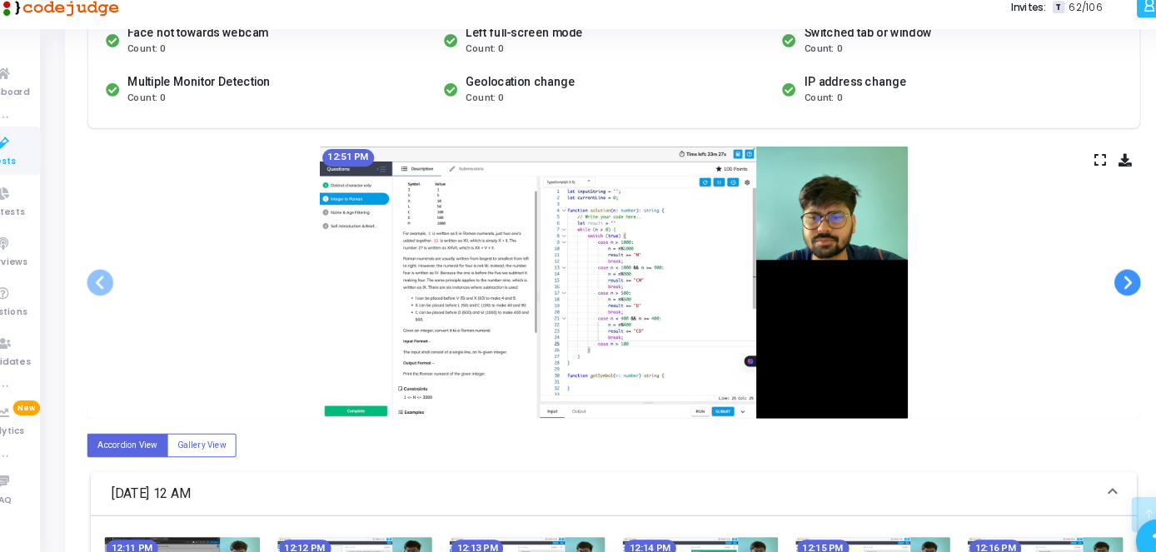
click at [1107, 279] on span at bounding box center [1101, 282] width 25 height 25
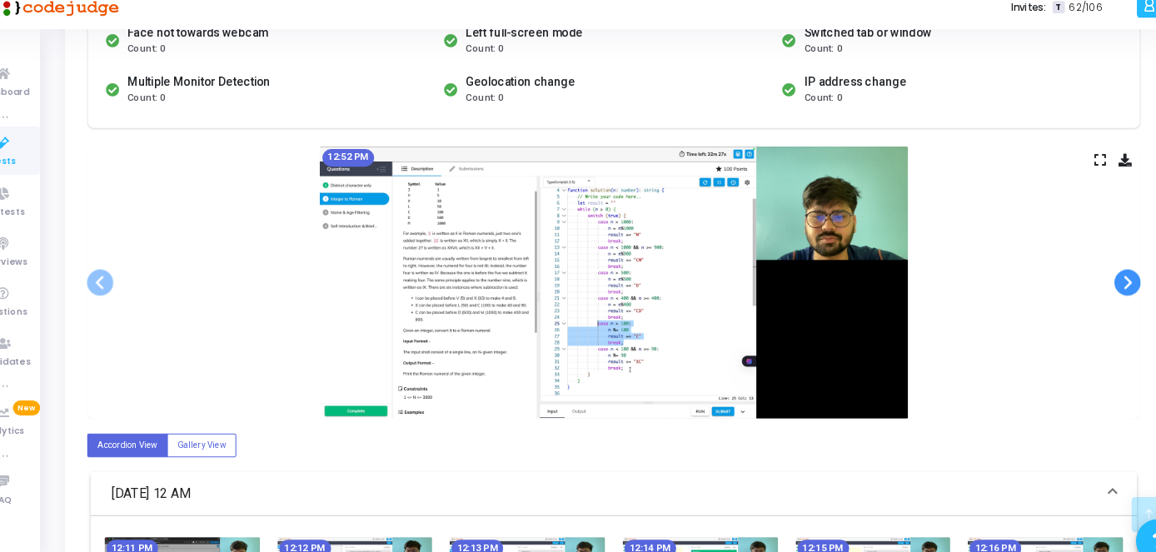
click at [1107, 279] on span at bounding box center [1101, 282] width 25 height 25
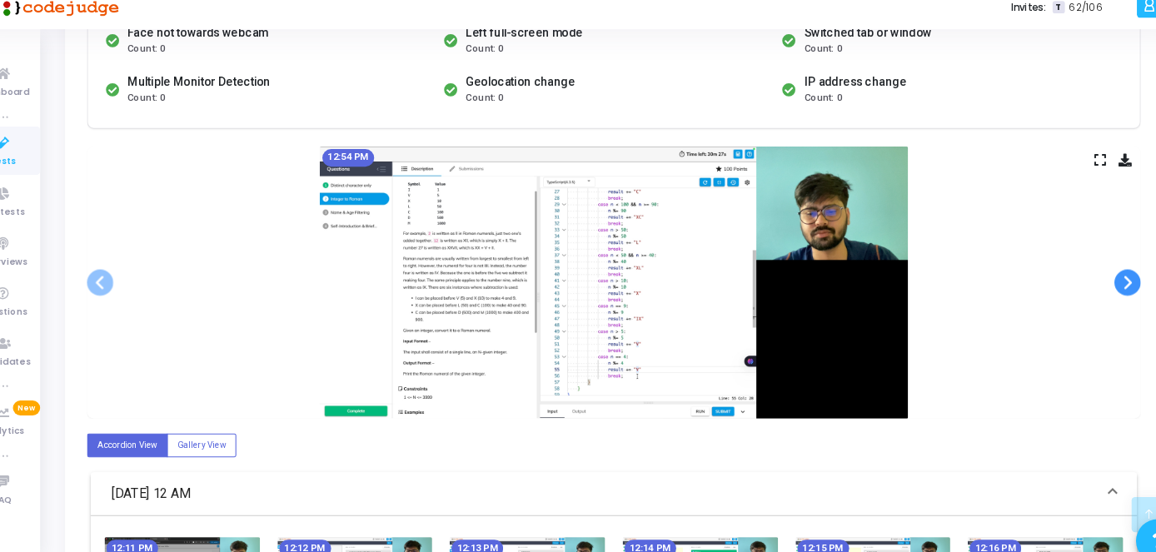
click at [1107, 279] on span at bounding box center [1101, 282] width 25 height 25
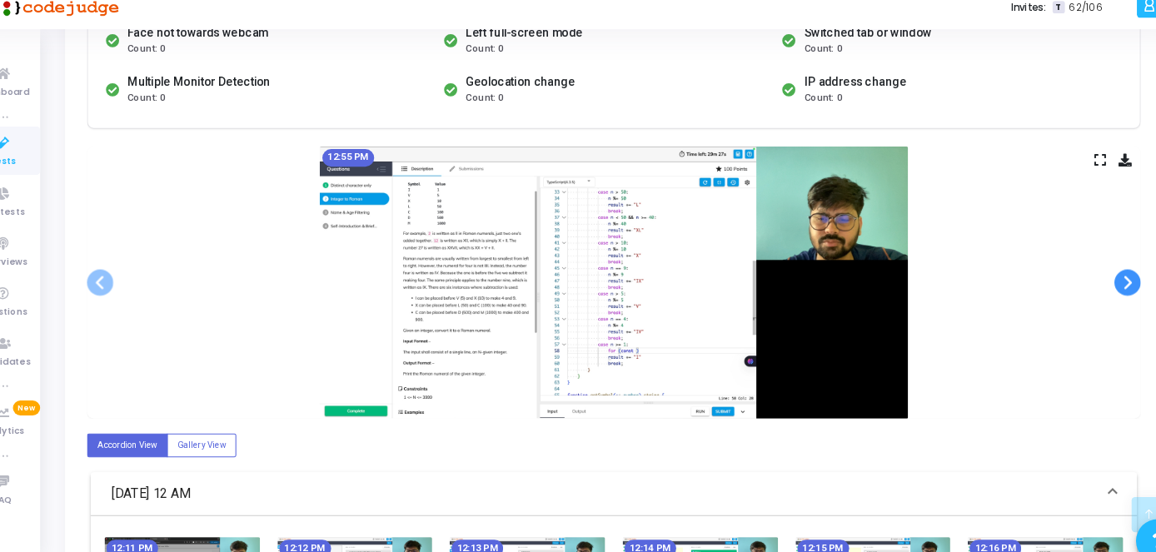
click at [1107, 279] on span at bounding box center [1101, 282] width 25 height 25
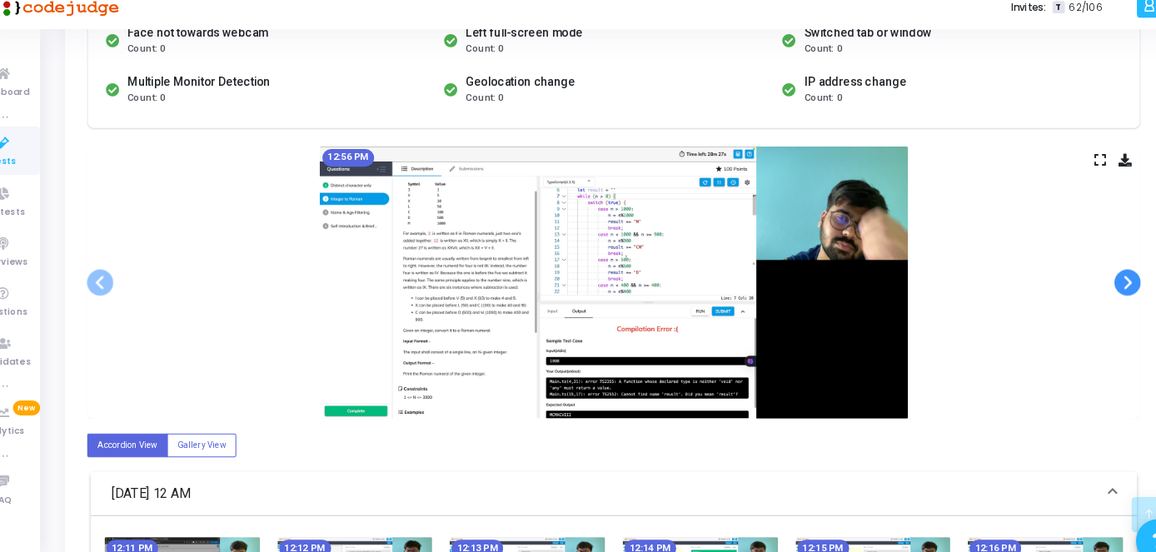
click at [1107, 279] on span at bounding box center [1101, 282] width 25 height 25
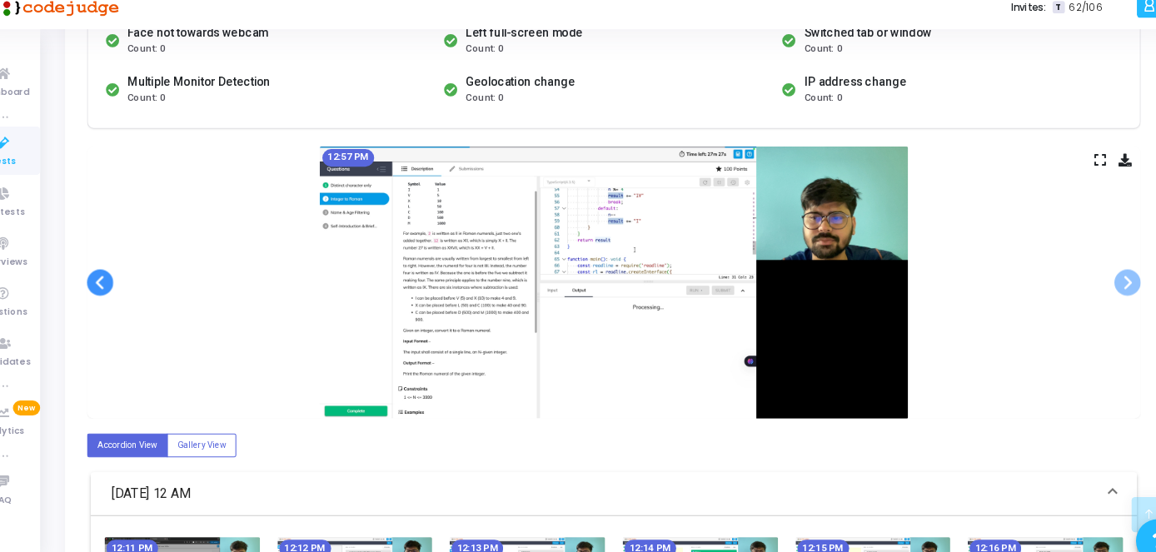
click at [129, 293] on span at bounding box center [127, 282] width 25 height 25
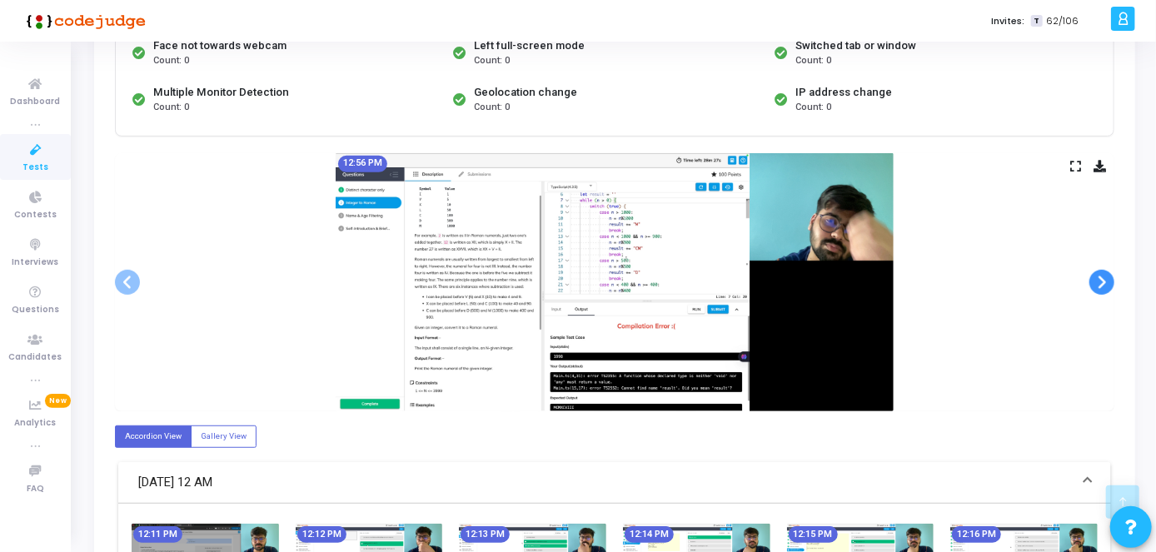
click at [1099, 277] on span at bounding box center [1101, 282] width 25 height 25
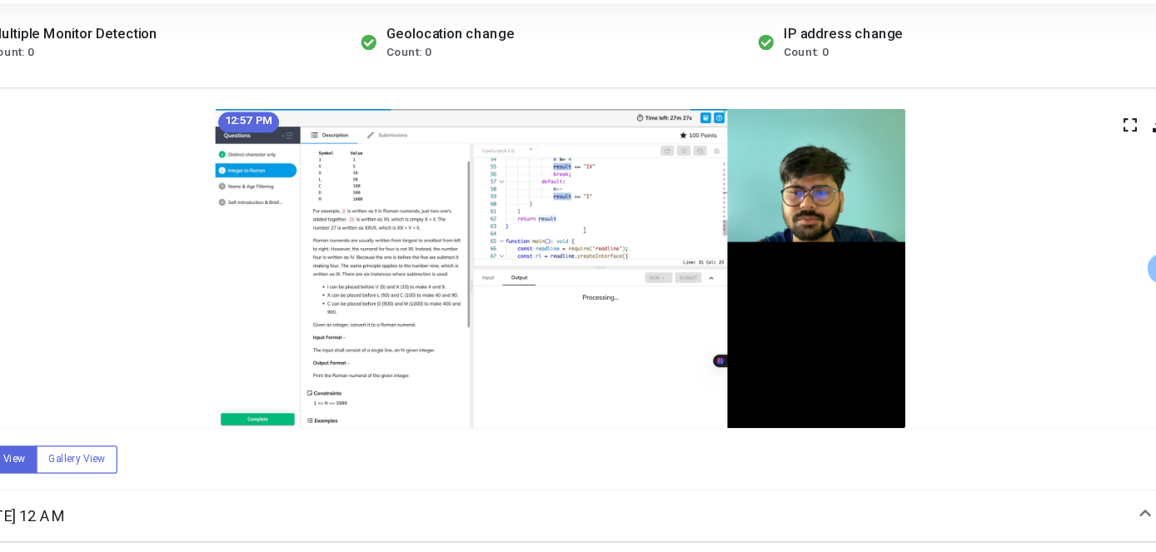
scroll to position [348, 0]
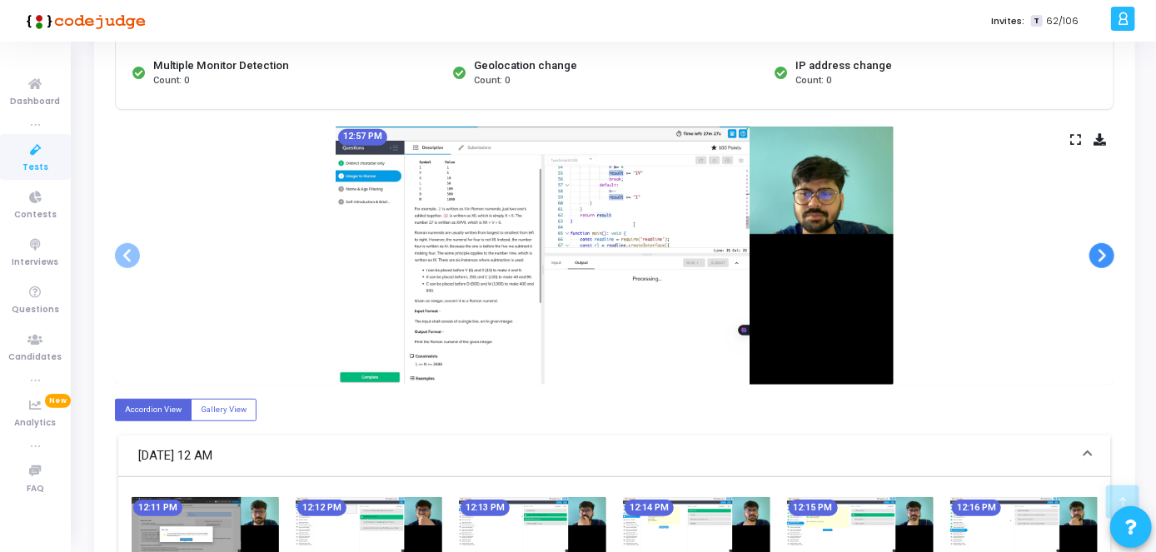
click at [1091, 258] on span at bounding box center [1101, 255] width 25 height 25
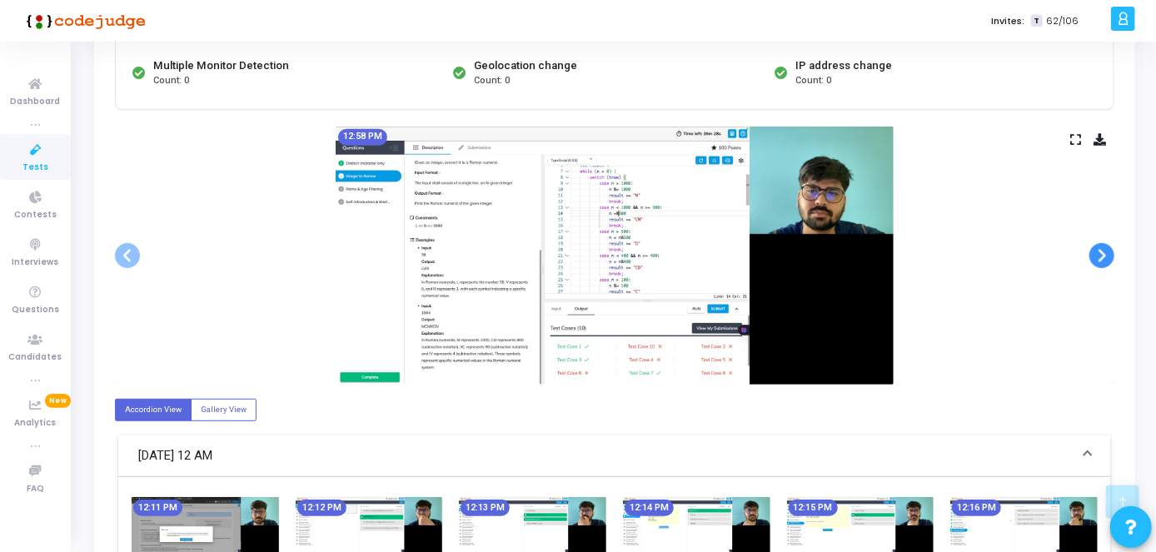
click at [1091, 258] on span at bounding box center [1101, 255] width 25 height 25
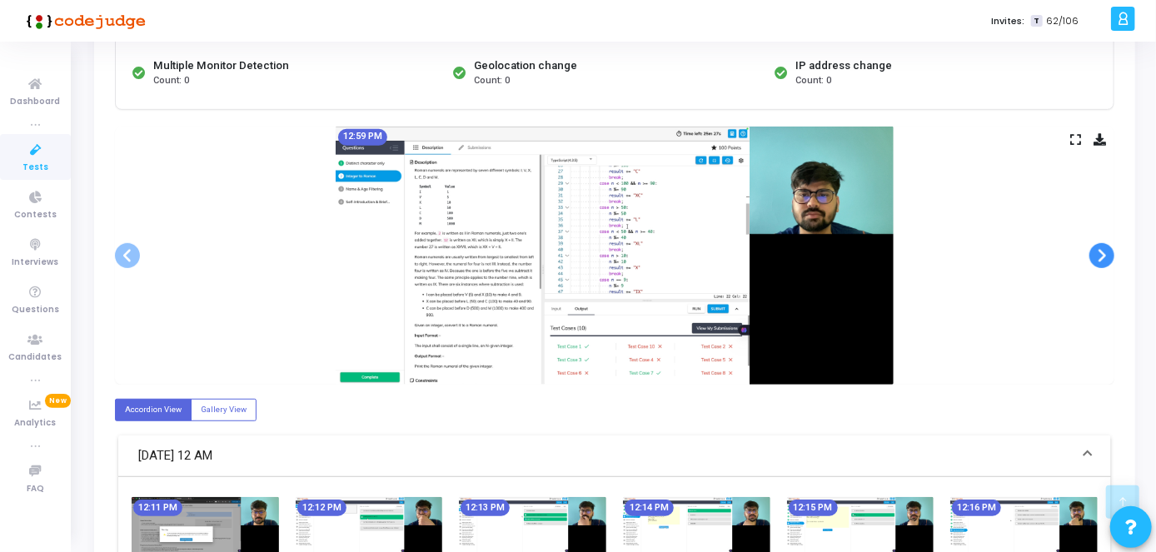
click at [1091, 258] on span at bounding box center [1101, 255] width 25 height 25
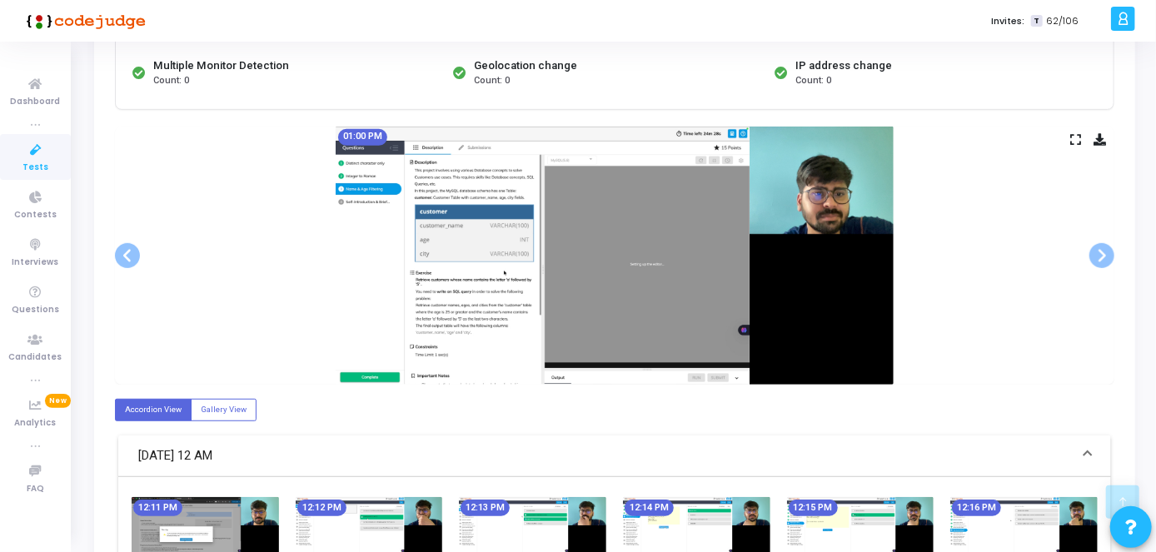
click at [1099, 266] on div "01:00 PM" at bounding box center [614, 256] width 999 height 259
click at [1099, 265] on span at bounding box center [1101, 255] width 25 height 25
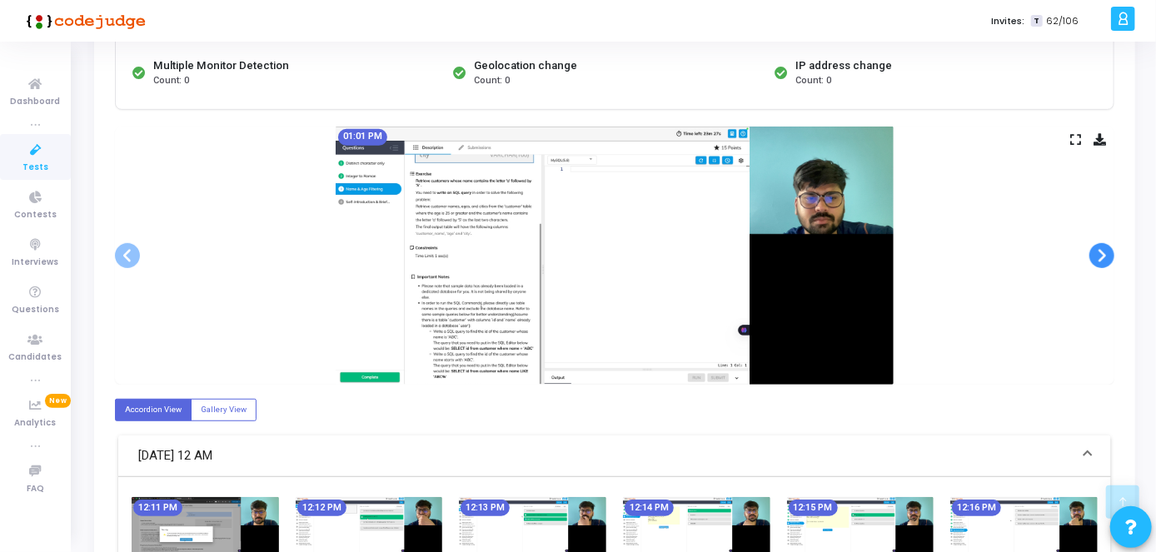
click at [1099, 265] on span at bounding box center [1101, 255] width 25 height 25
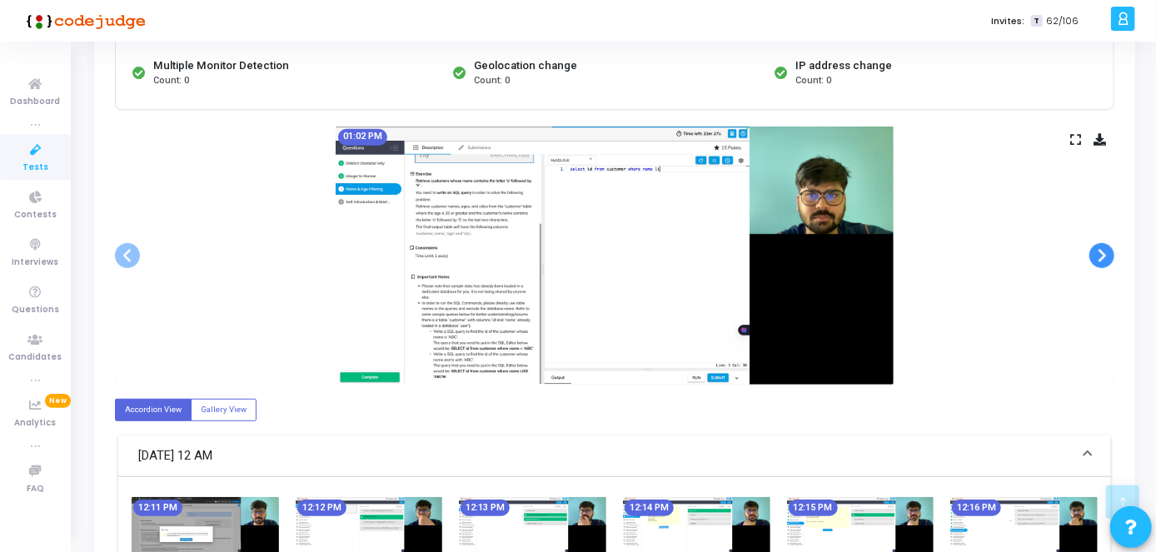
click at [1099, 265] on span at bounding box center [1101, 255] width 25 height 25
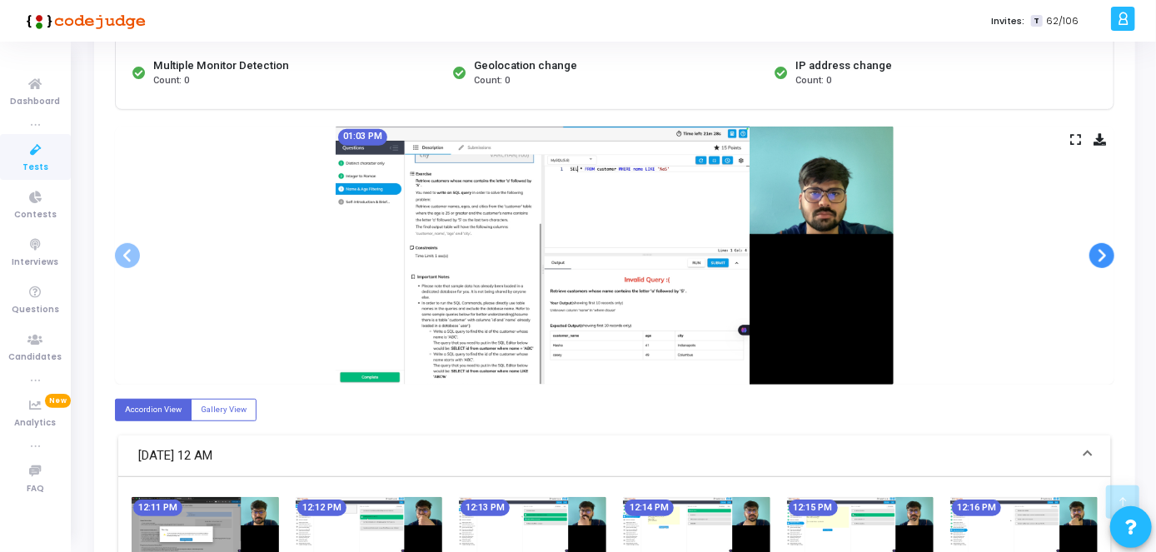
click at [1099, 265] on span at bounding box center [1101, 255] width 25 height 25
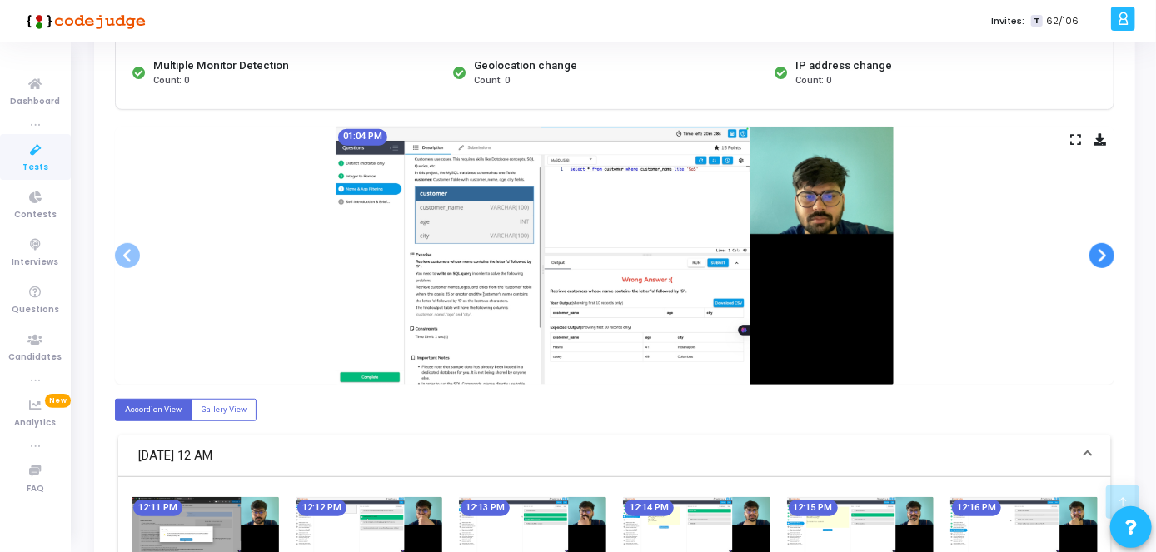
click at [1099, 265] on span at bounding box center [1101, 255] width 25 height 25
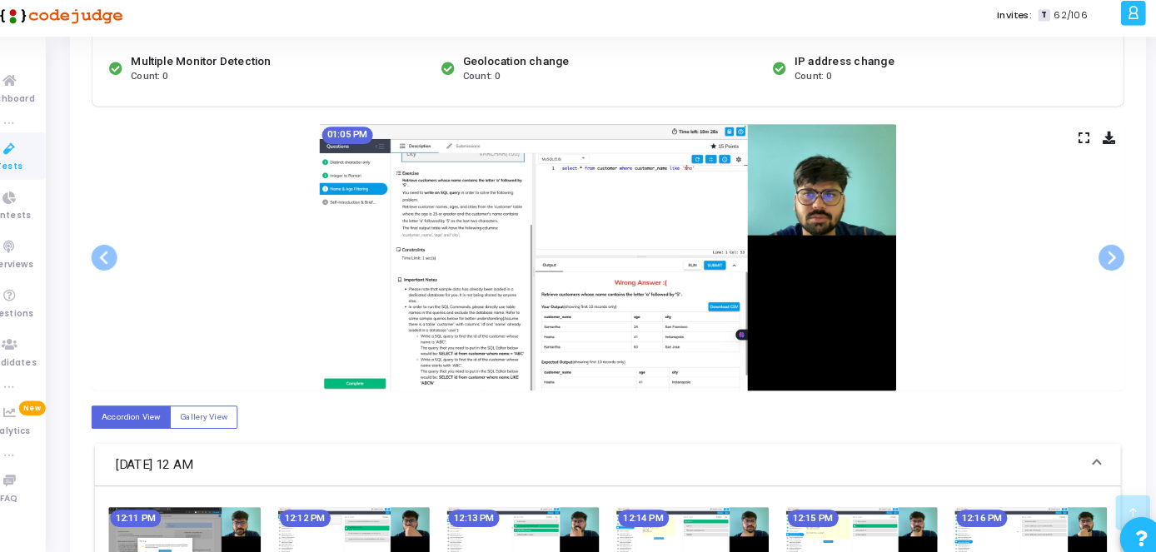
scroll to position [349, 0]
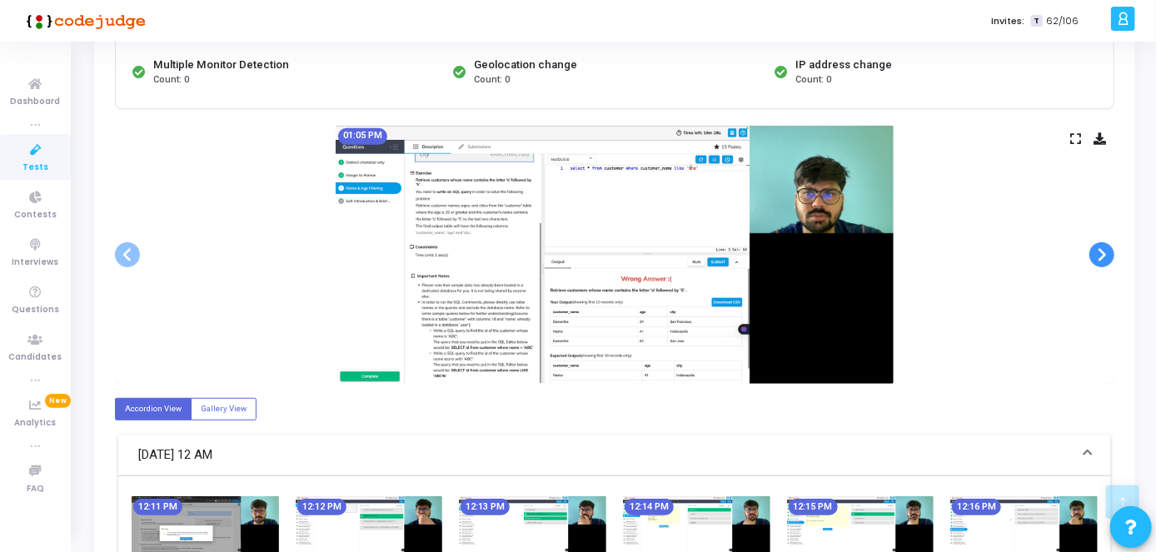
click at [1101, 256] on span at bounding box center [1101, 254] width 25 height 25
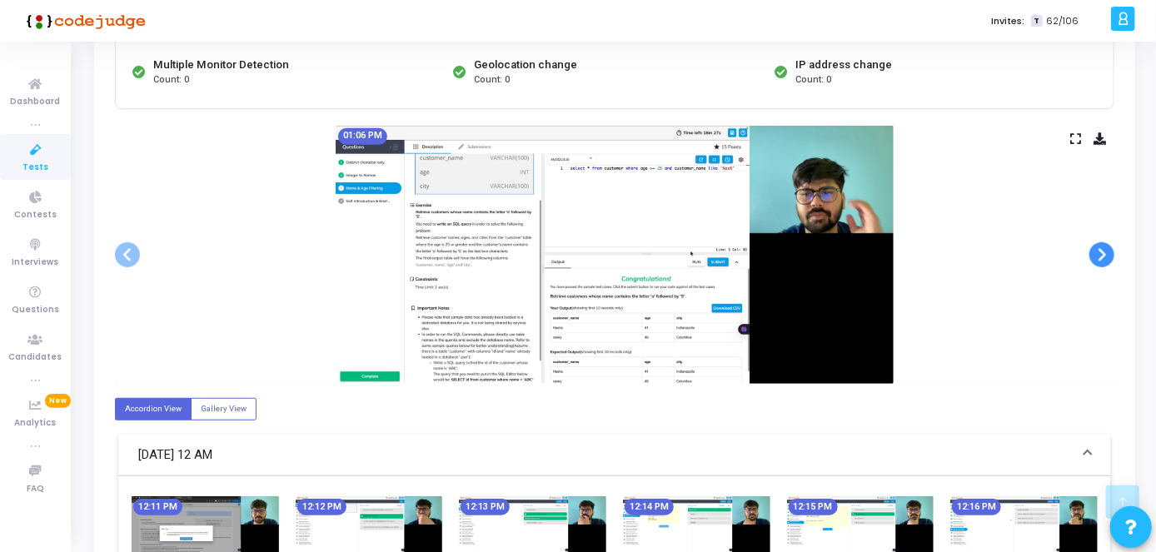
click at [1101, 256] on span at bounding box center [1101, 254] width 25 height 25
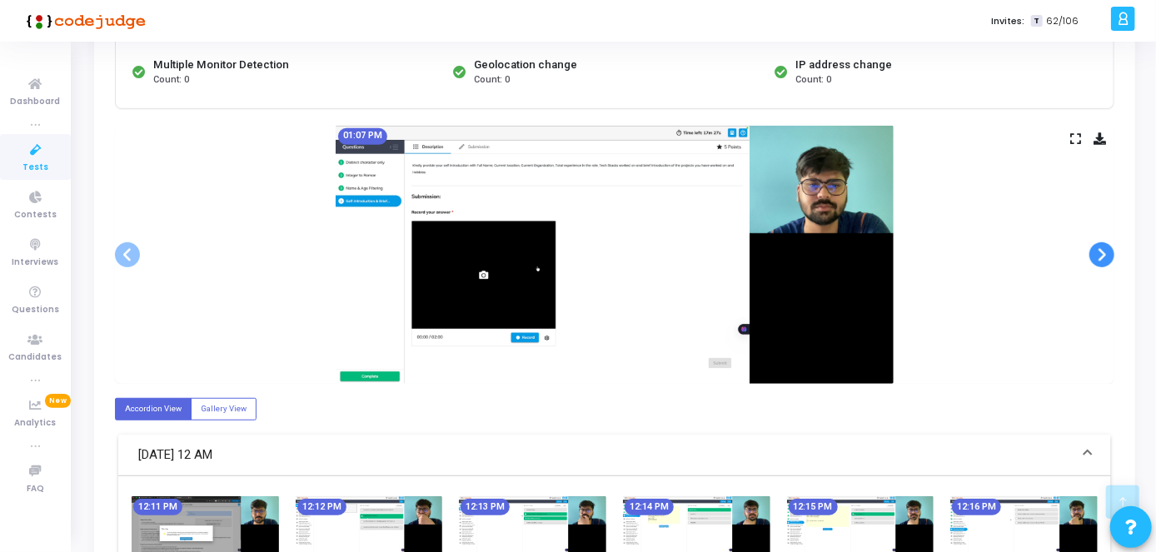
click at [1101, 256] on span at bounding box center [1101, 254] width 25 height 25
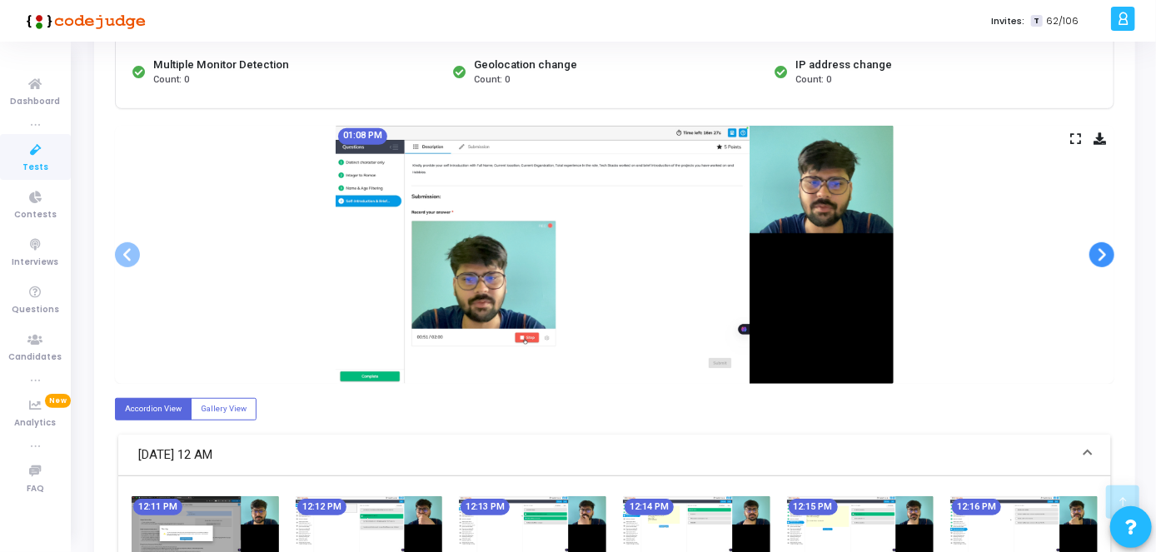
click at [1101, 256] on span at bounding box center [1101, 254] width 25 height 25
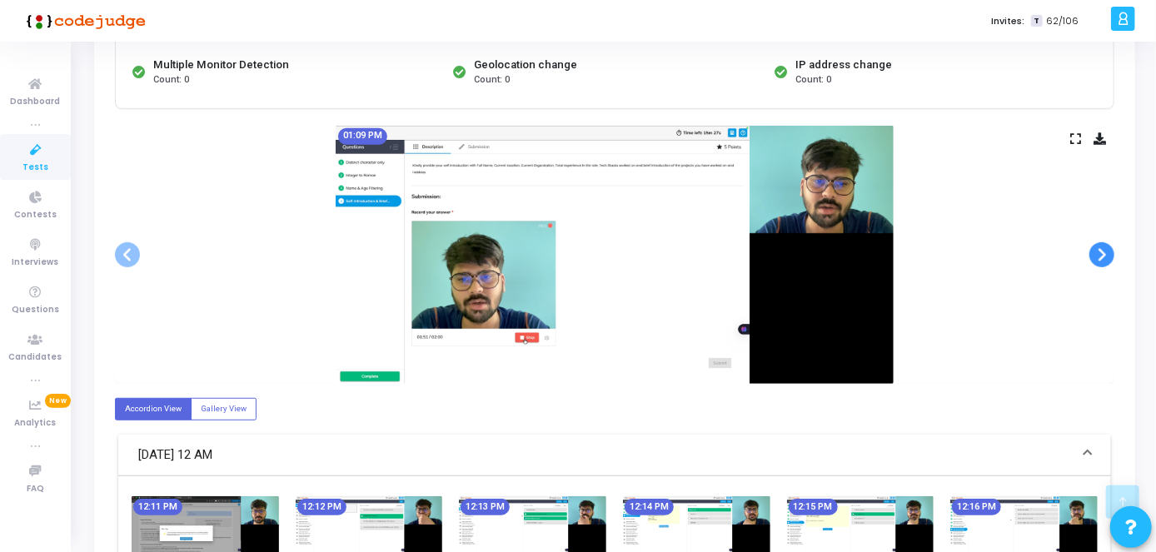
click at [1101, 256] on span at bounding box center [1101, 254] width 25 height 25
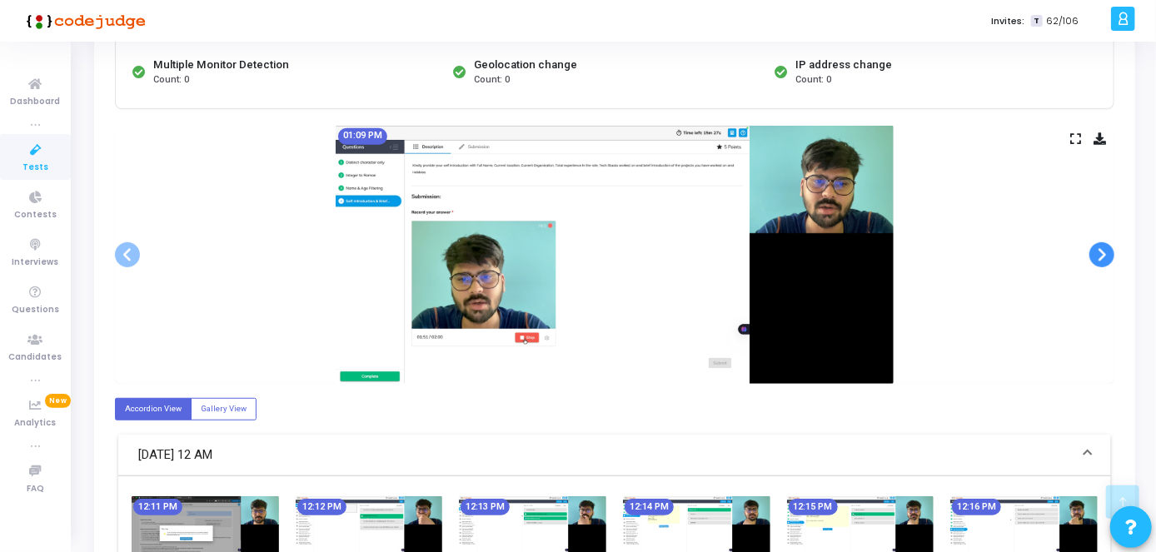
click at [1101, 256] on span at bounding box center [1101, 254] width 25 height 25
click at [1083, 365] on div "01:09 PM" at bounding box center [614, 255] width 999 height 259
click at [1111, 256] on span at bounding box center [1101, 254] width 25 height 25
click at [1106, 257] on span at bounding box center [1101, 254] width 25 height 25
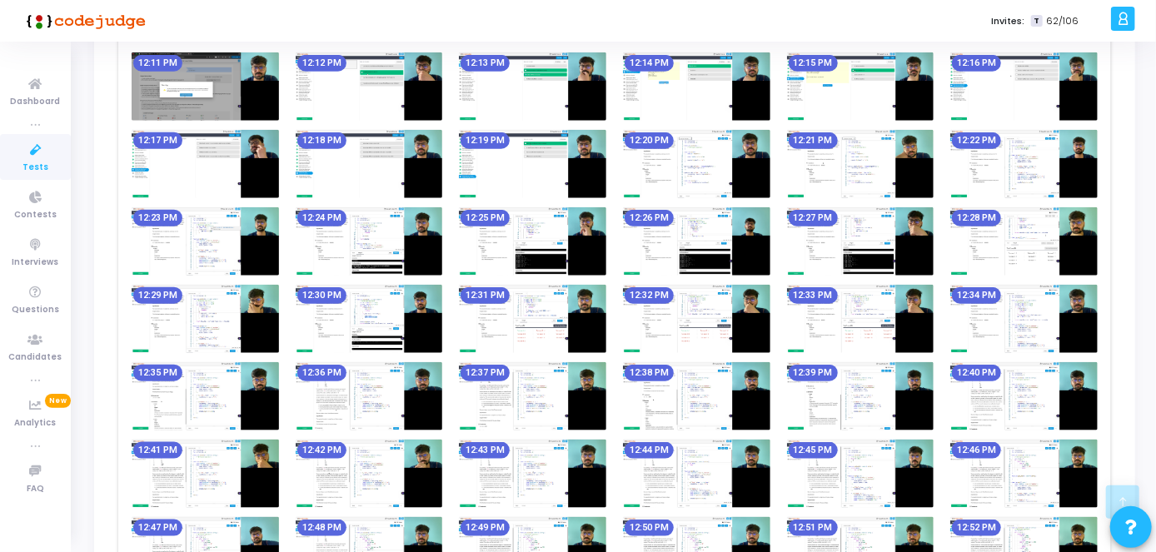
scroll to position [718, 0]
